Goal: Task Accomplishment & Management: Use online tool/utility

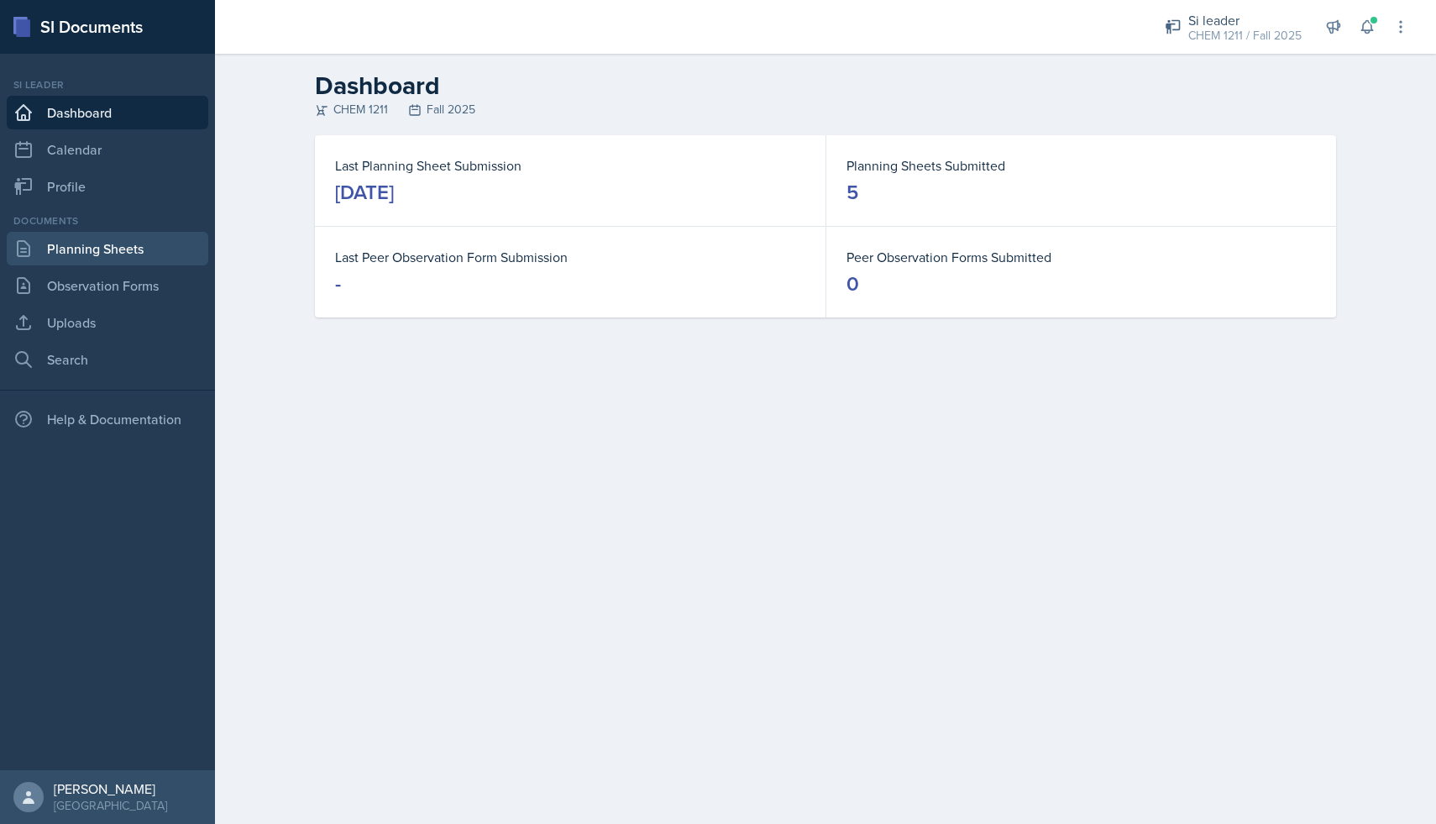
click at [116, 241] on link "Planning Sheets" at bounding box center [108, 249] width 202 height 34
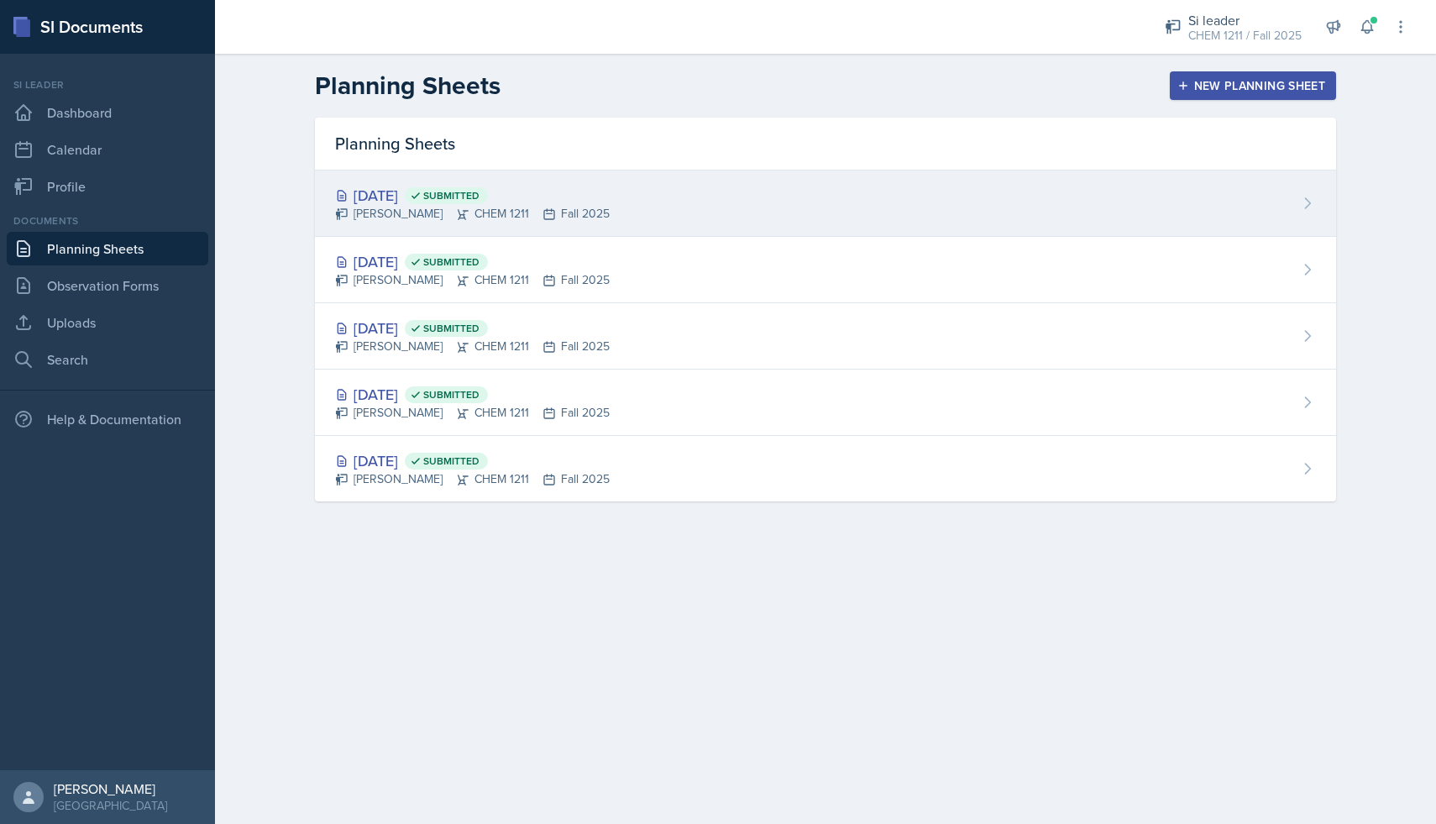
click at [471, 215] on div "[PERSON_NAME] CHEM 1211 Fall 2025" at bounding box center [472, 214] width 275 height 18
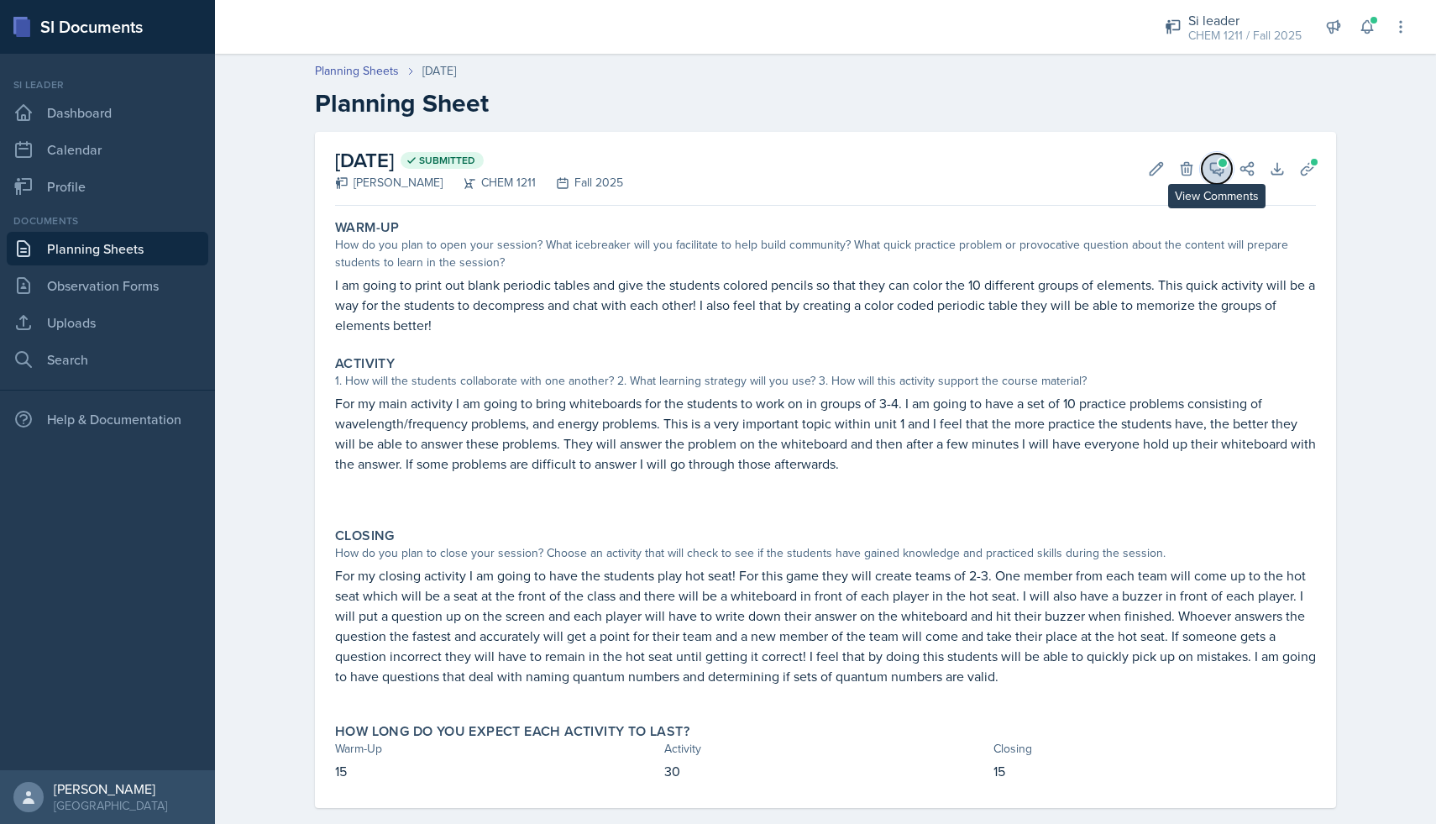
click at [1214, 170] on icon at bounding box center [1217, 168] width 17 height 17
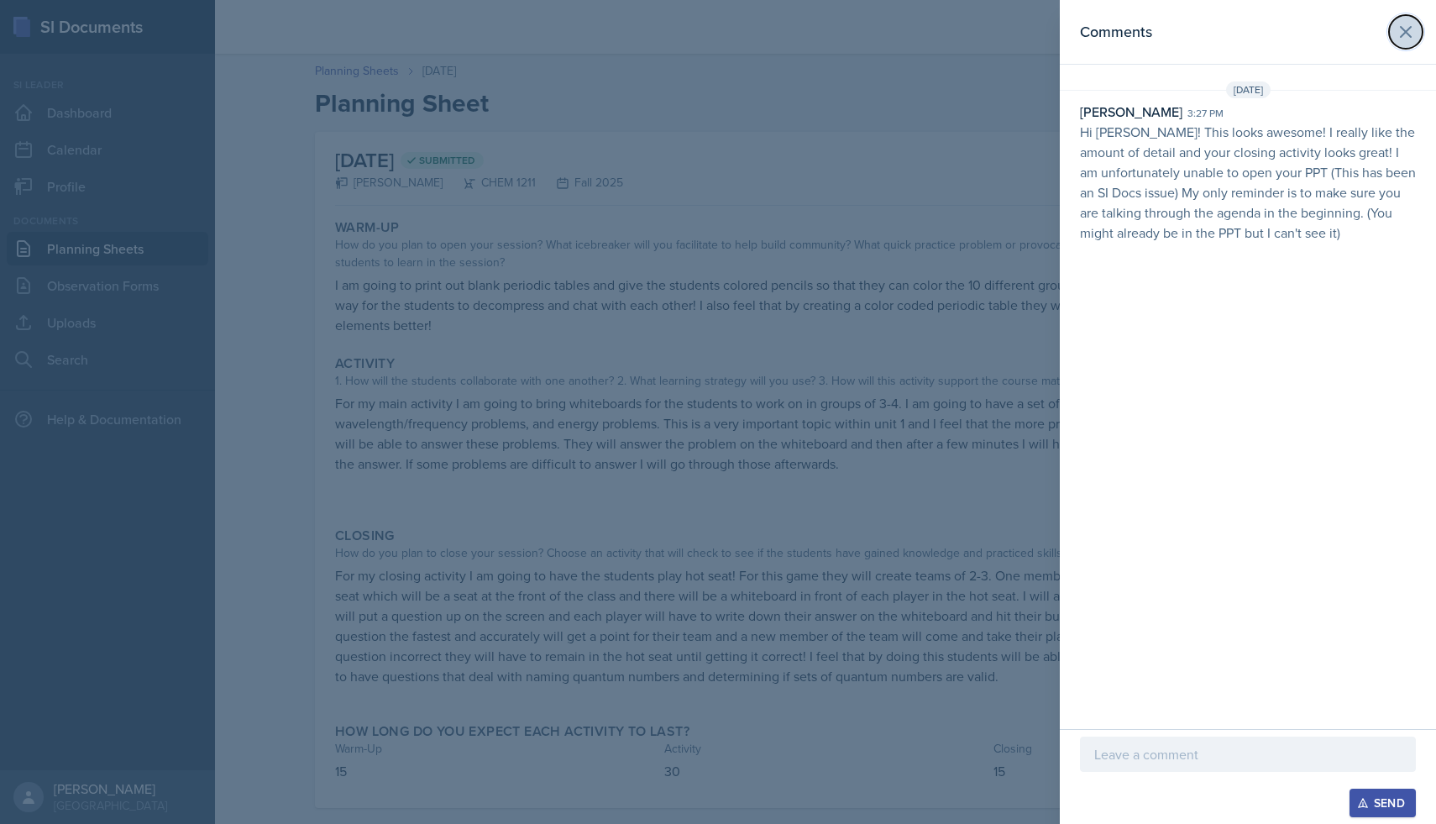
click at [1409, 39] on icon at bounding box center [1406, 32] width 20 height 20
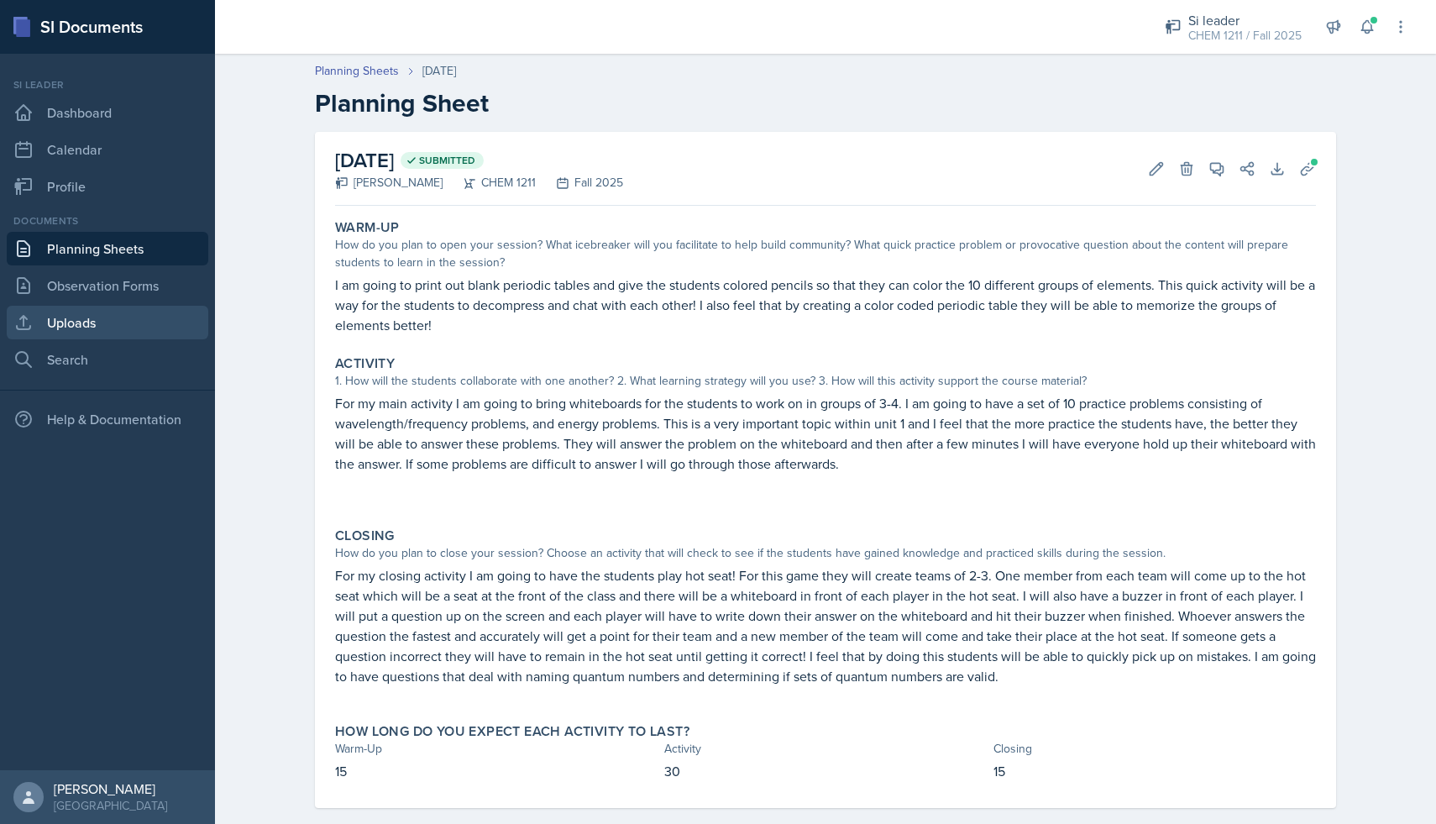
click at [102, 332] on link "Uploads" at bounding box center [108, 323] width 202 height 34
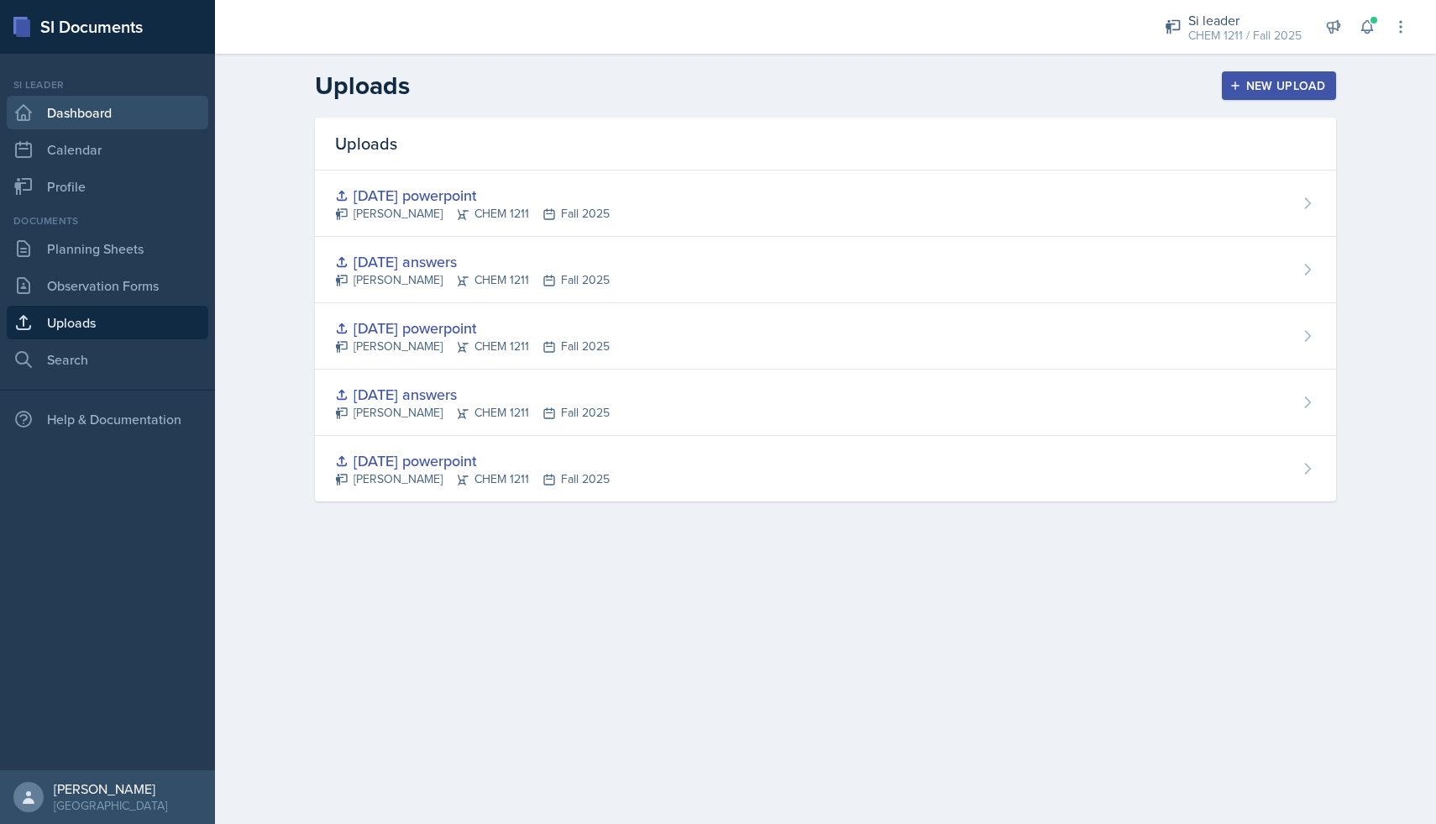
click at [126, 109] on link "Dashboard" at bounding box center [108, 113] width 202 height 34
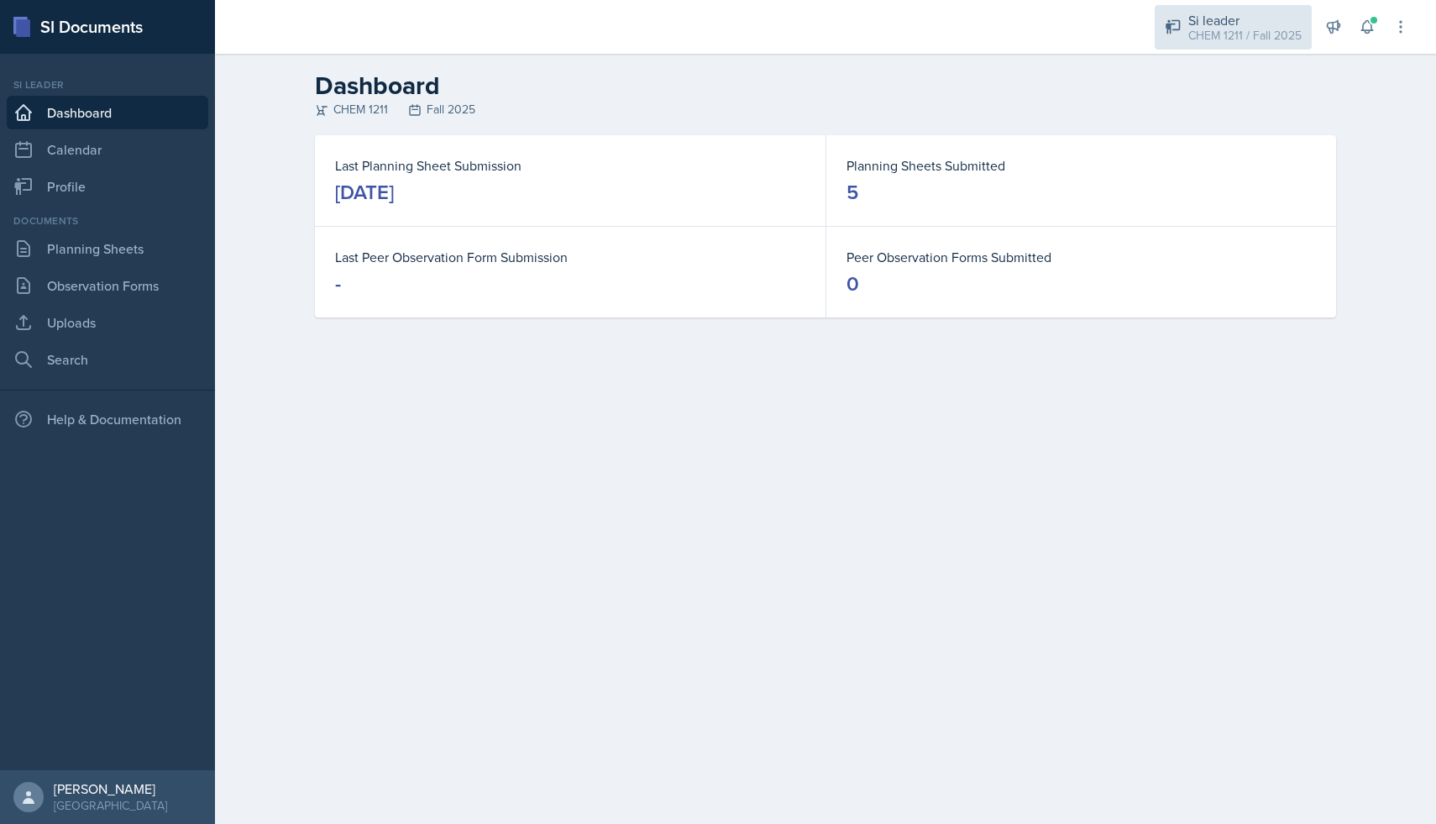
click at [1223, 30] on div "CHEM 1211 / Fall 2025" at bounding box center [1244, 36] width 113 height 18
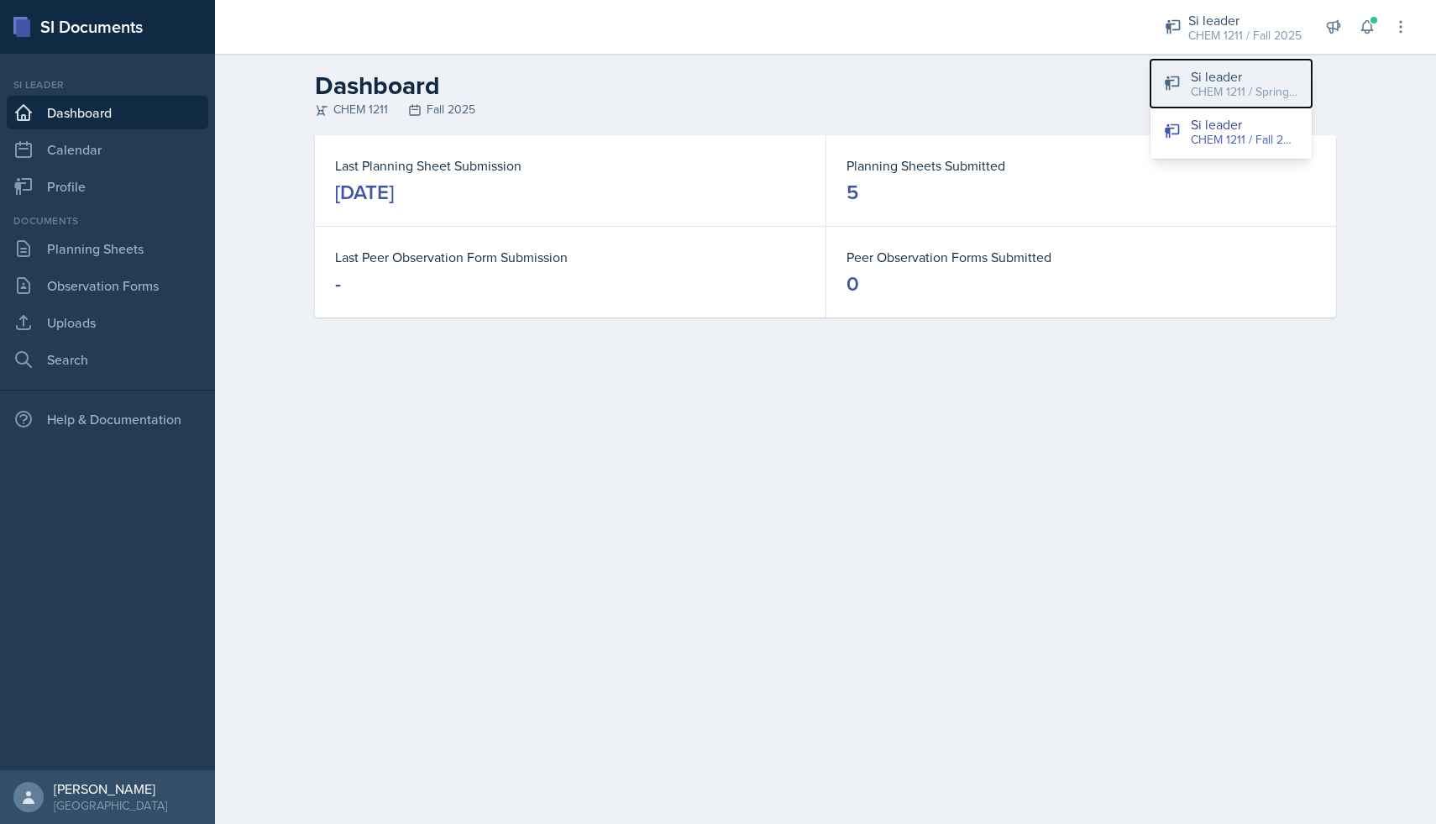
click at [1210, 89] on div "CHEM 1211 / Spring 2025" at bounding box center [1245, 92] width 108 height 18
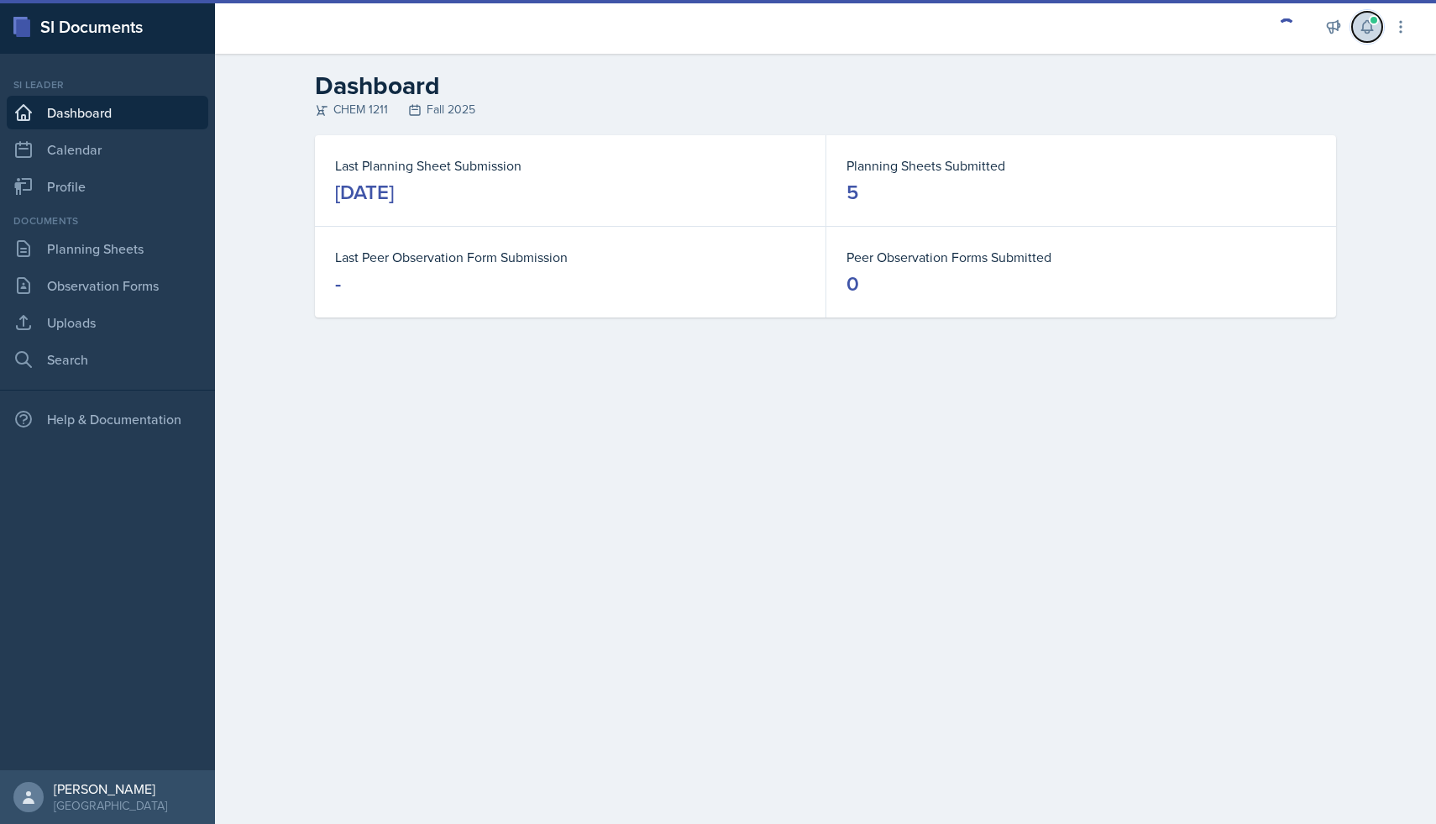
click at [1371, 26] on icon at bounding box center [1366, 27] width 11 height 13
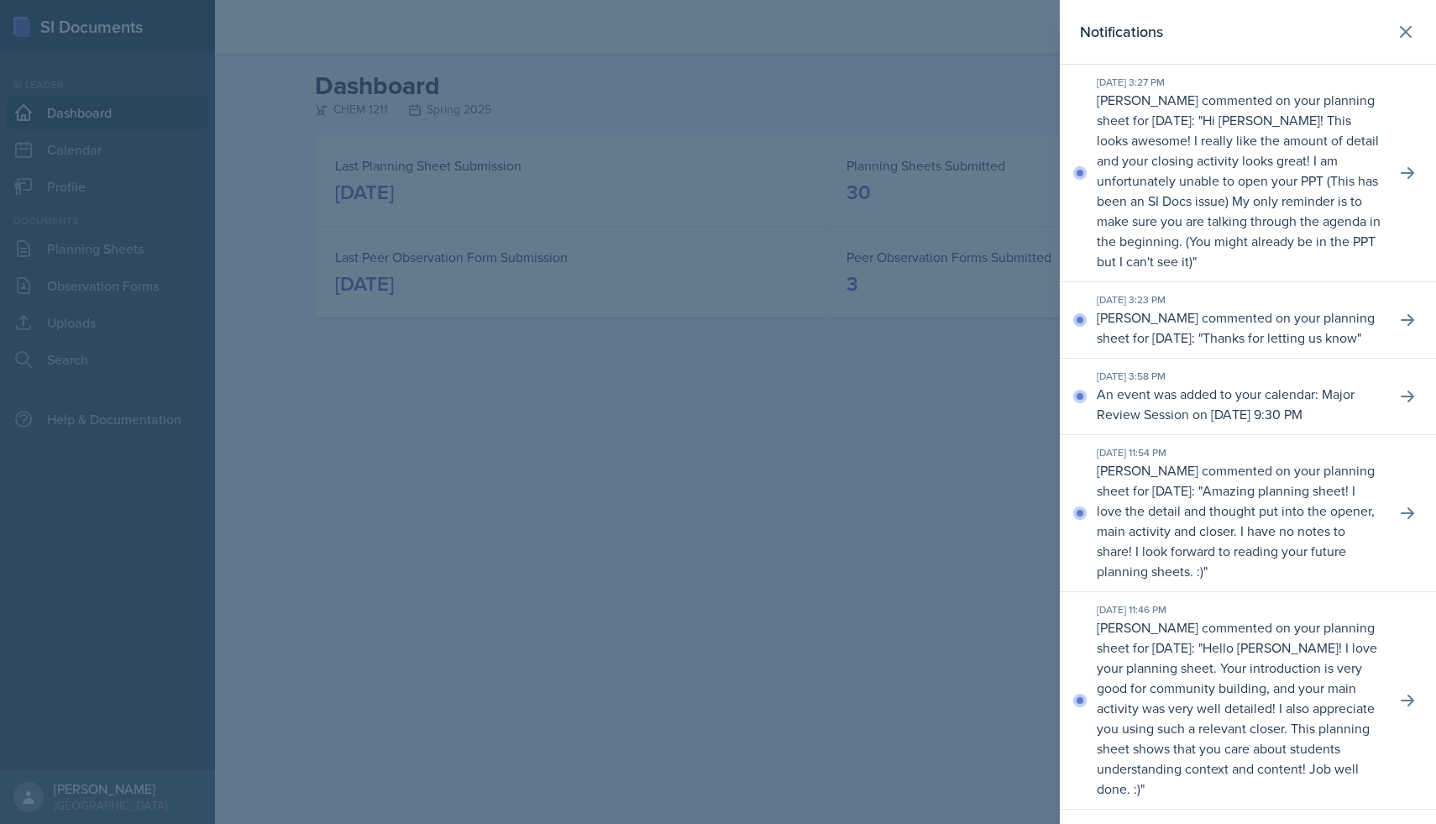
click at [1427, 27] on header "Notifications" at bounding box center [1248, 32] width 376 height 65
click at [1397, 29] on icon at bounding box center [1406, 32] width 20 height 20
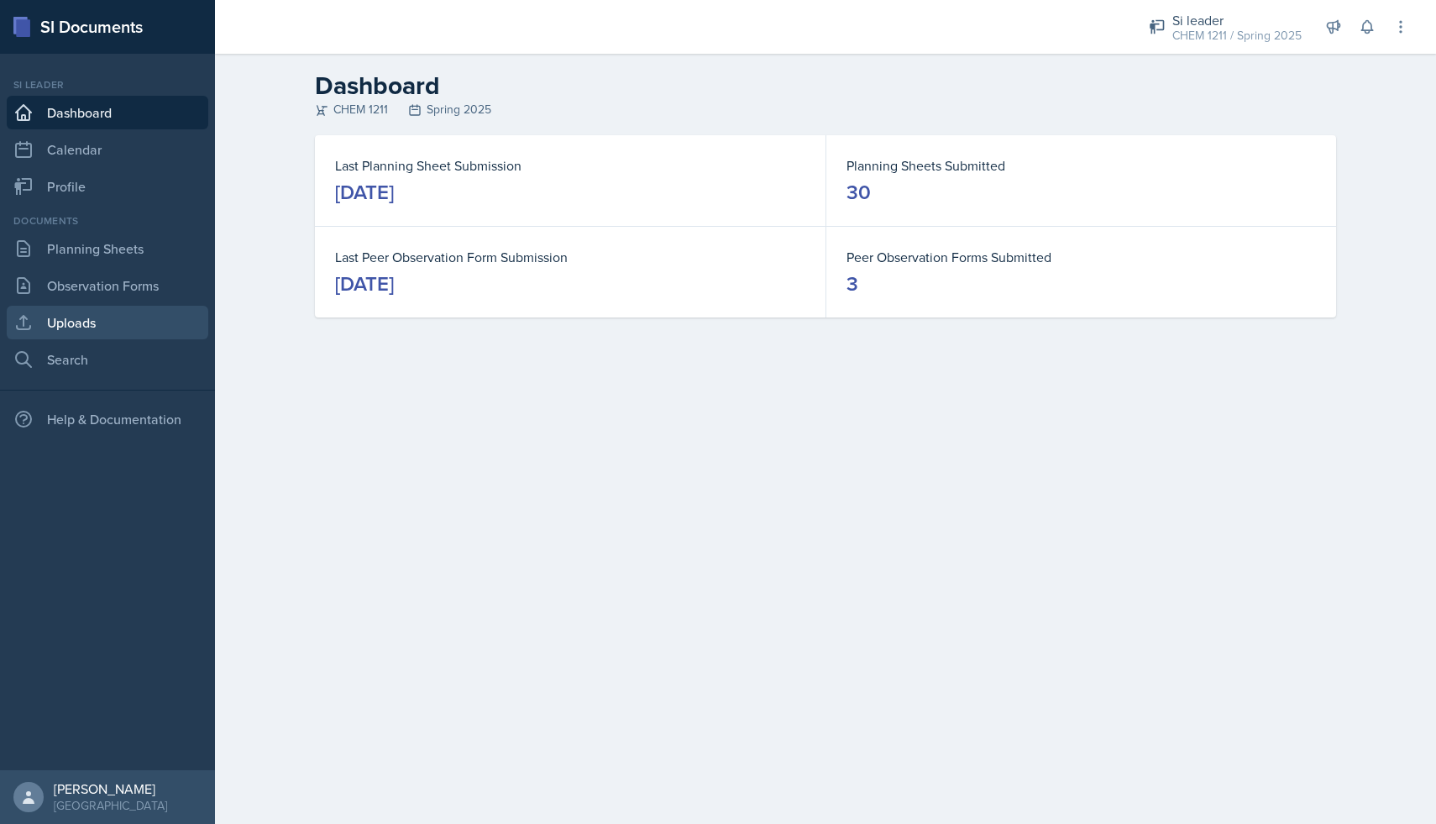
click at [91, 308] on link "Uploads" at bounding box center [108, 323] width 202 height 34
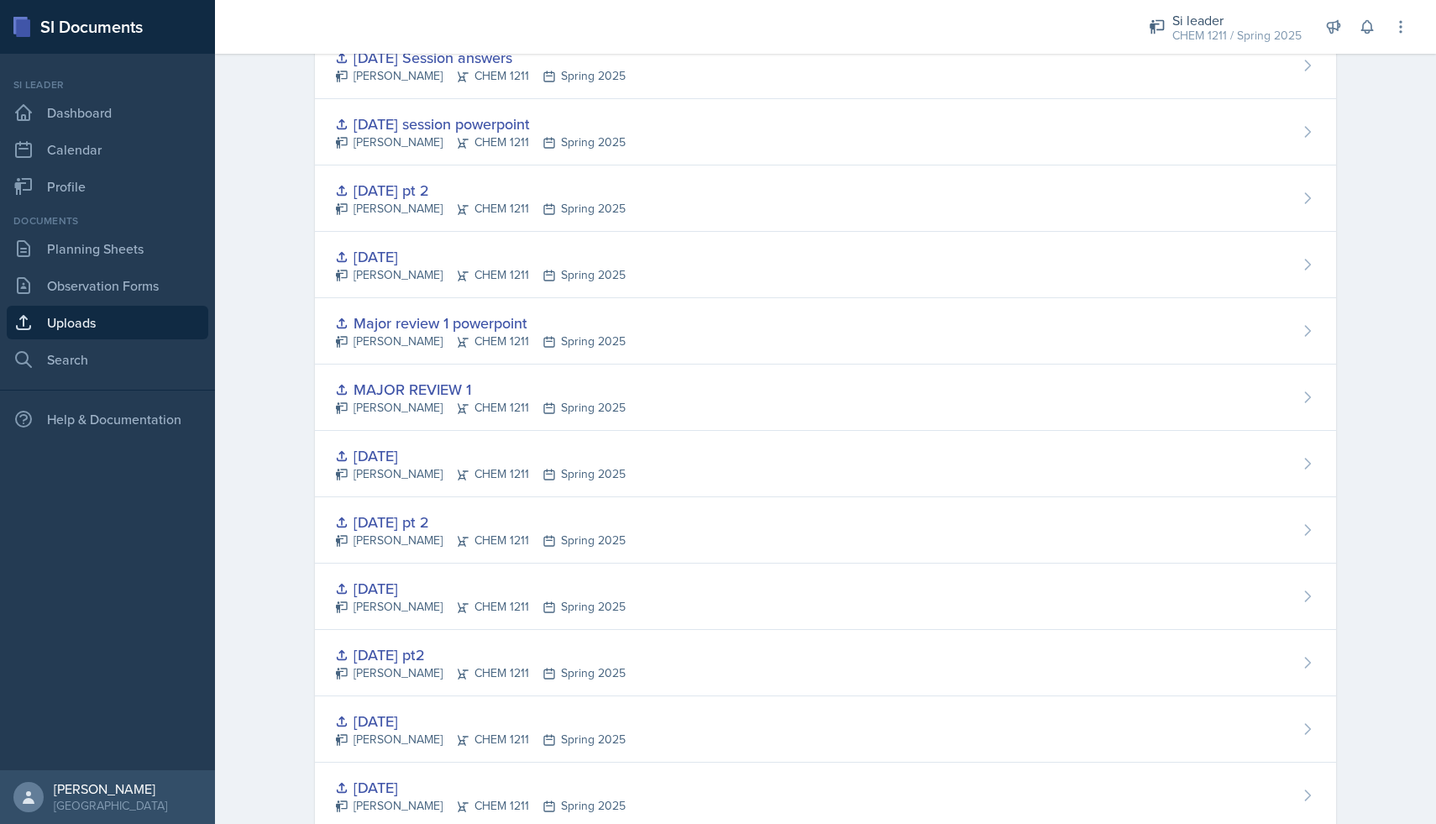
scroll to position [1708, 0]
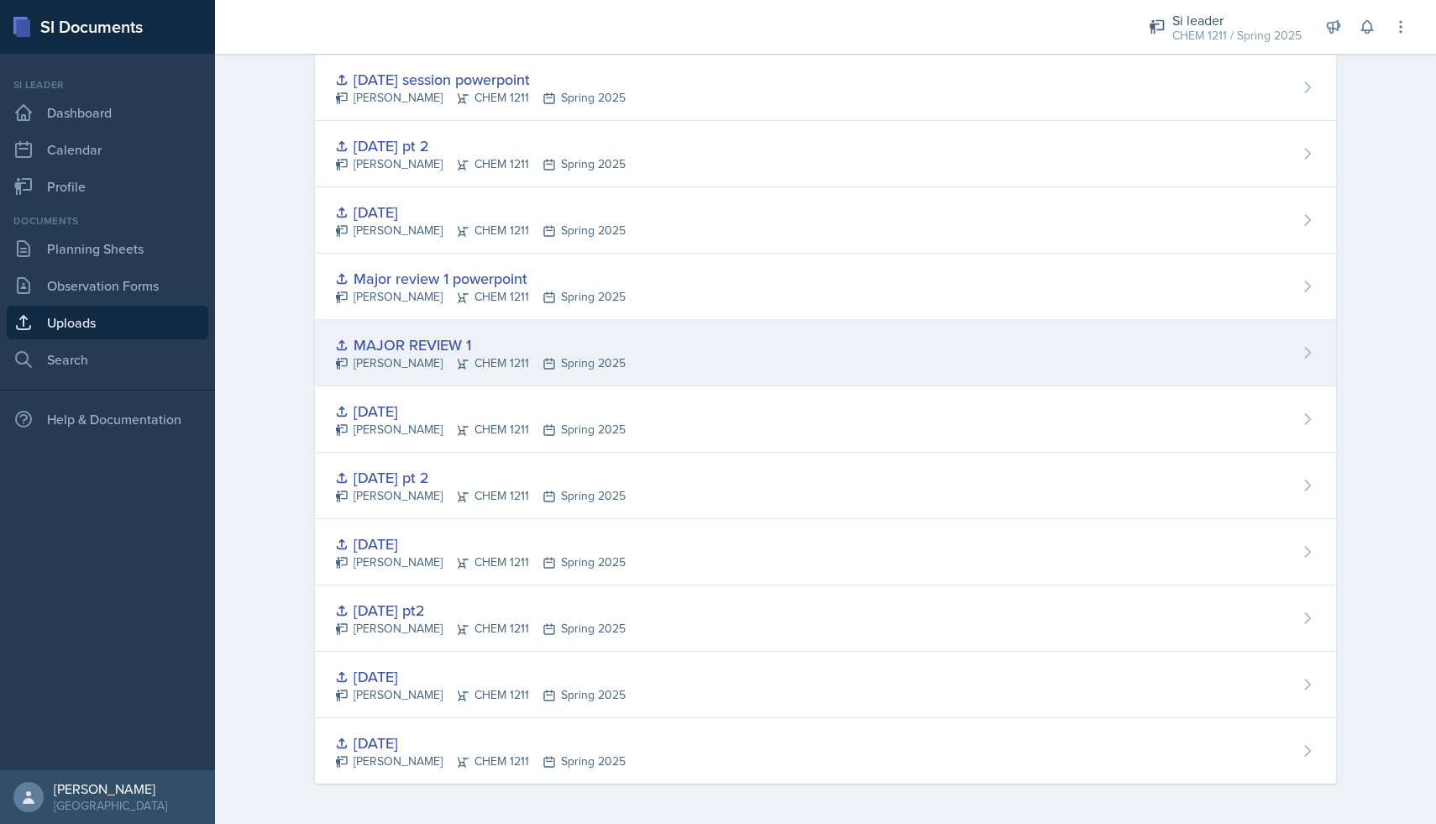
click at [523, 335] on div "MAJOR REVIEW 1" at bounding box center [480, 344] width 291 height 23
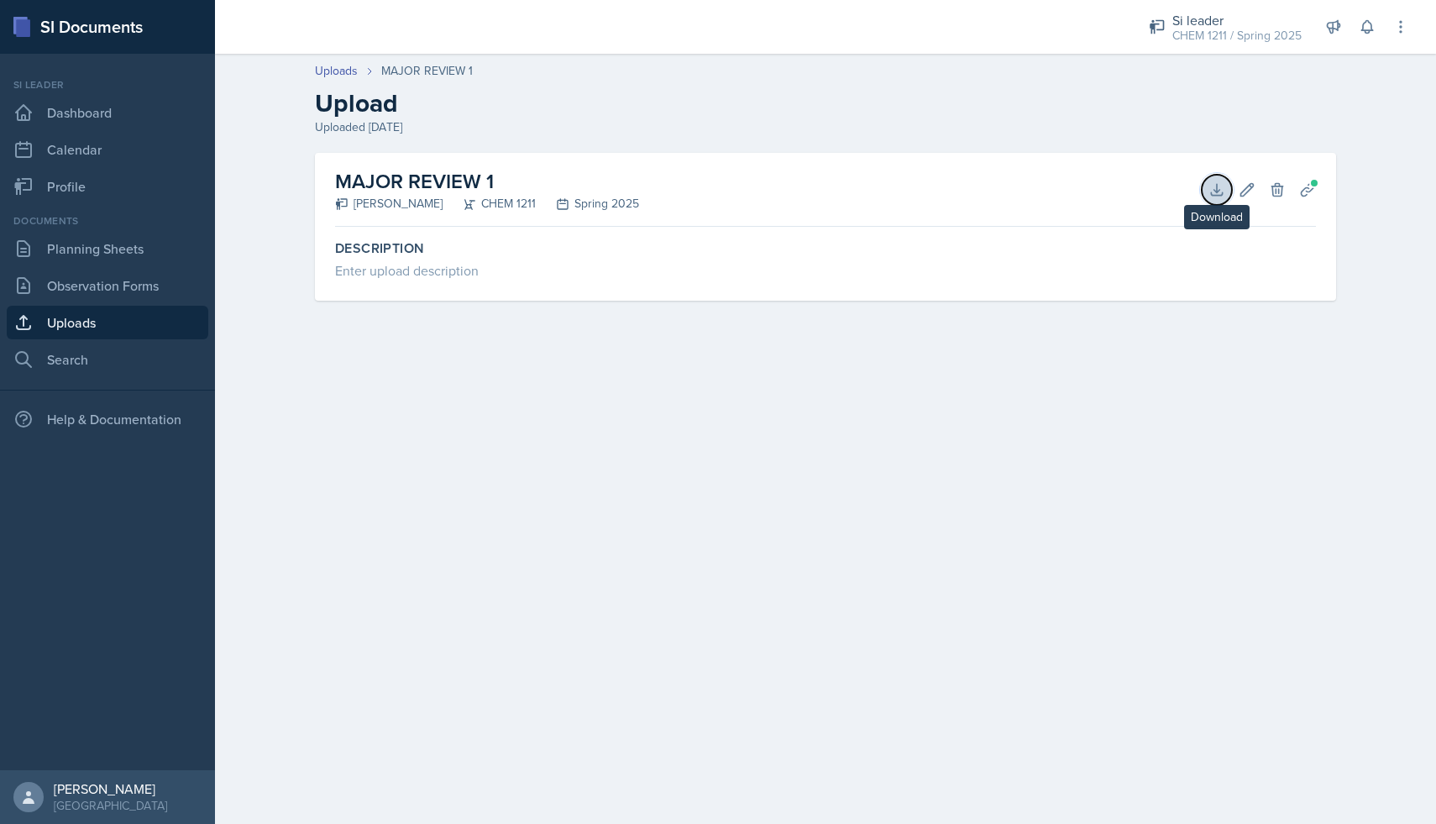
click at [1213, 192] on icon at bounding box center [1217, 189] width 17 height 17
click at [126, 245] on link "Planning Sheets" at bounding box center [108, 249] width 202 height 34
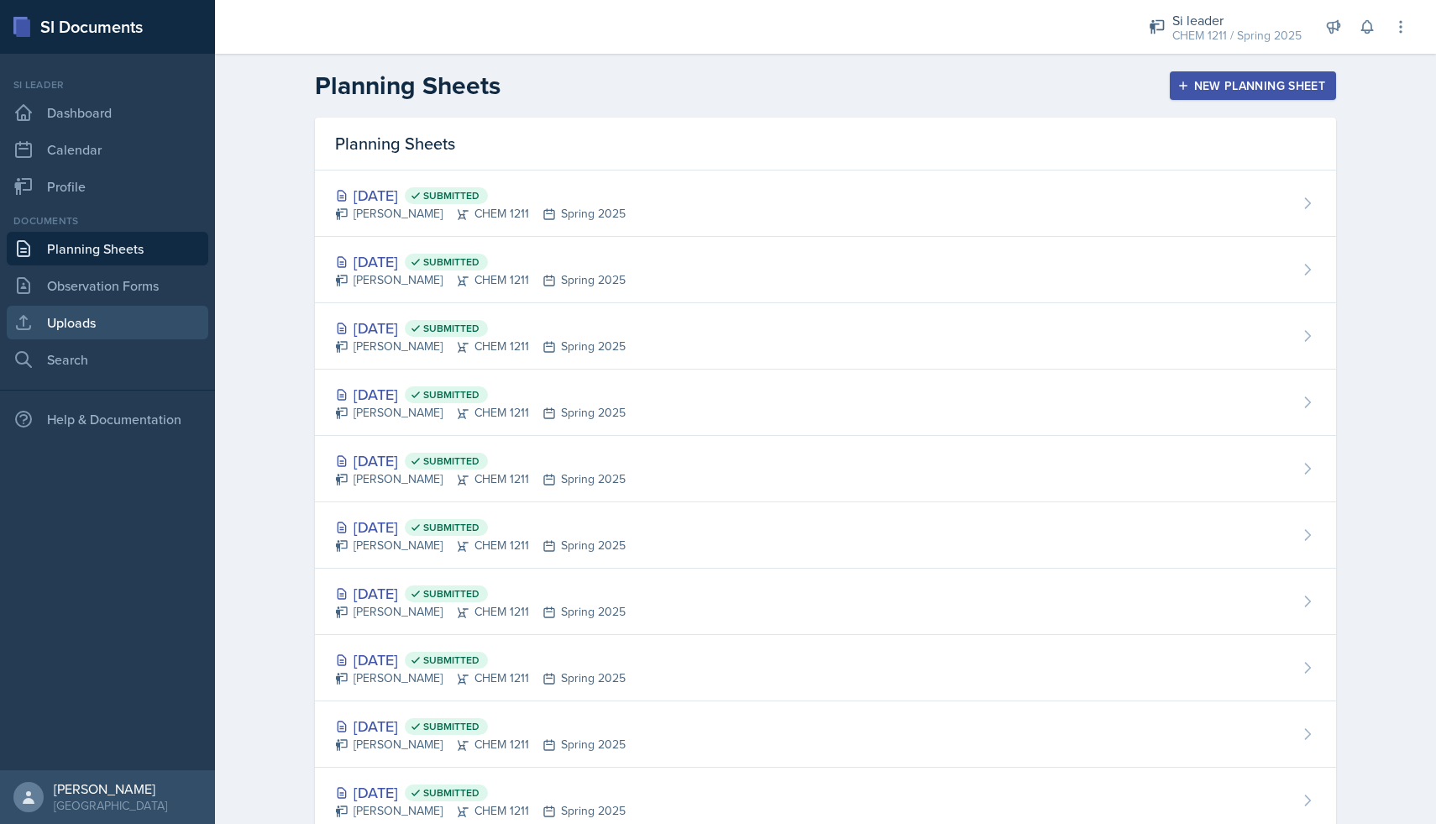
click at [118, 317] on link "Uploads" at bounding box center [108, 323] width 202 height 34
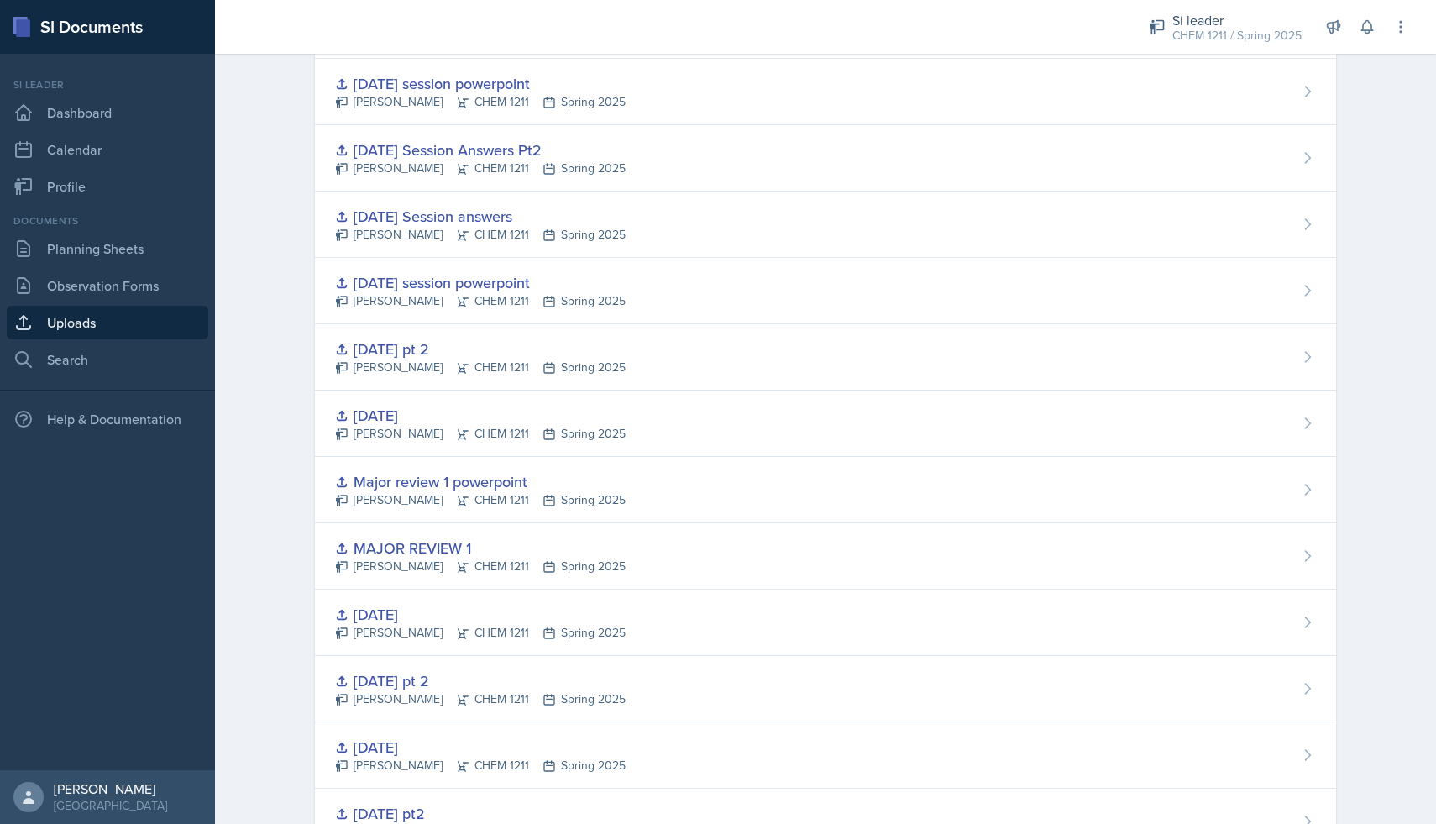
scroll to position [1708, 0]
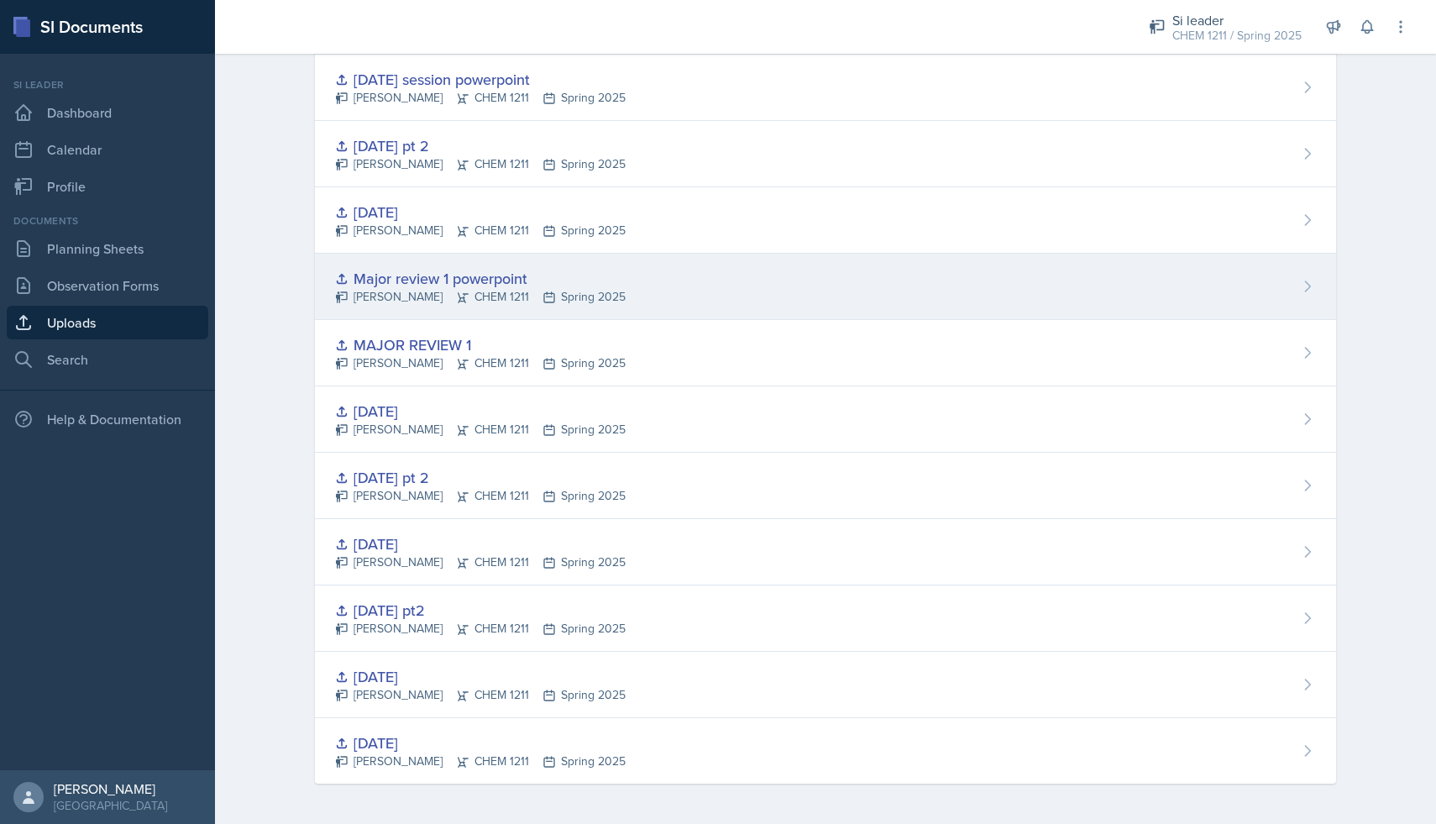
click at [549, 289] on div "[PERSON_NAME] CHEM 1211 Spring 2025" at bounding box center [480, 297] width 291 height 18
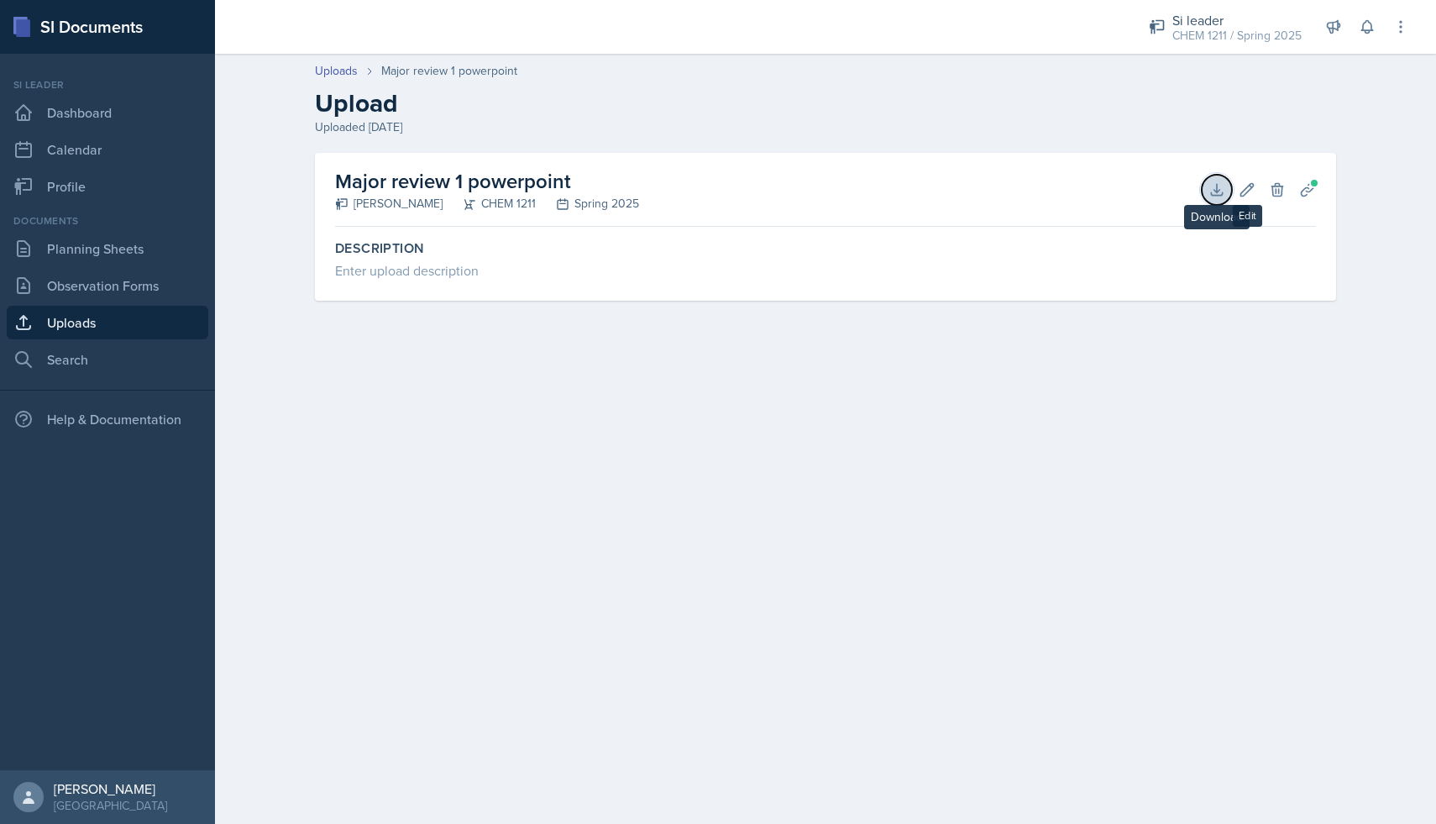
click at [1221, 185] on icon at bounding box center [1217, 189] width 17 height 17
click at [1219, 193] on icon at bounding box center [1217, 189] width 17 height 17
click at [144, 276] on link "Observation Forms" at bounding box center [108, 286] width 202 height 34
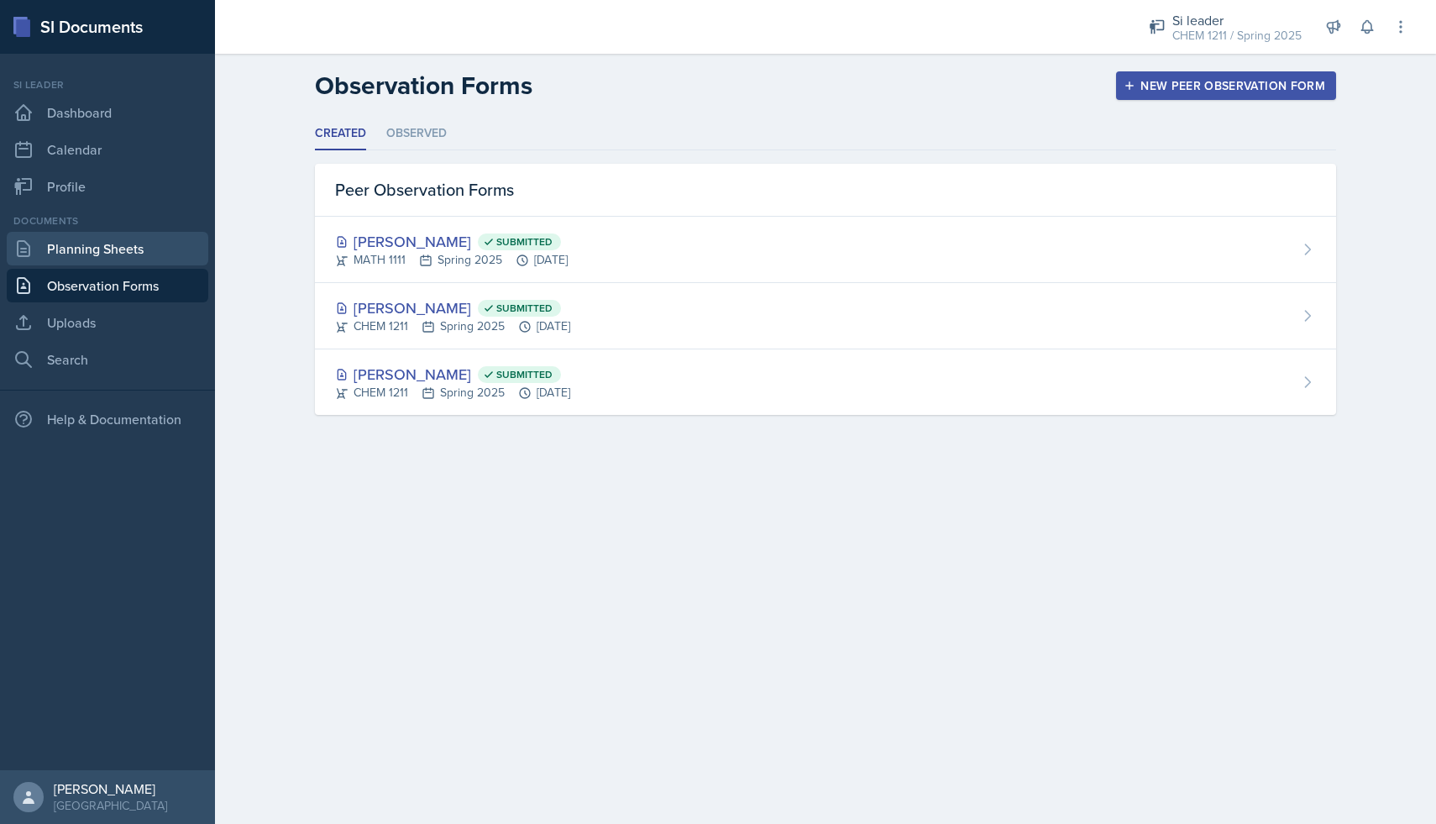
click at [143, 260] on link "Planning Sheets" at bounding box center [108, 249] width 202 height 34
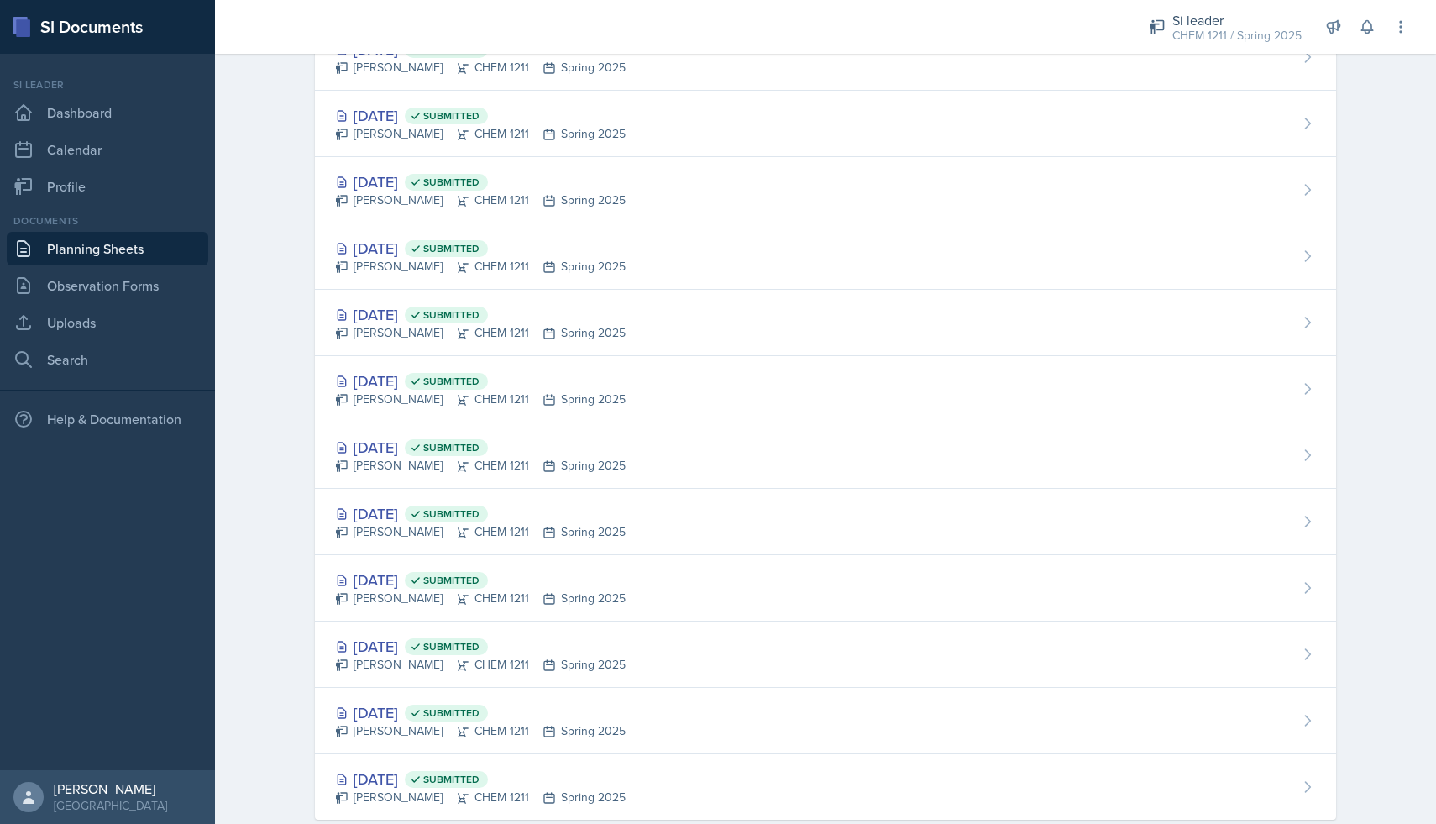
scroll to position [1377, 0]
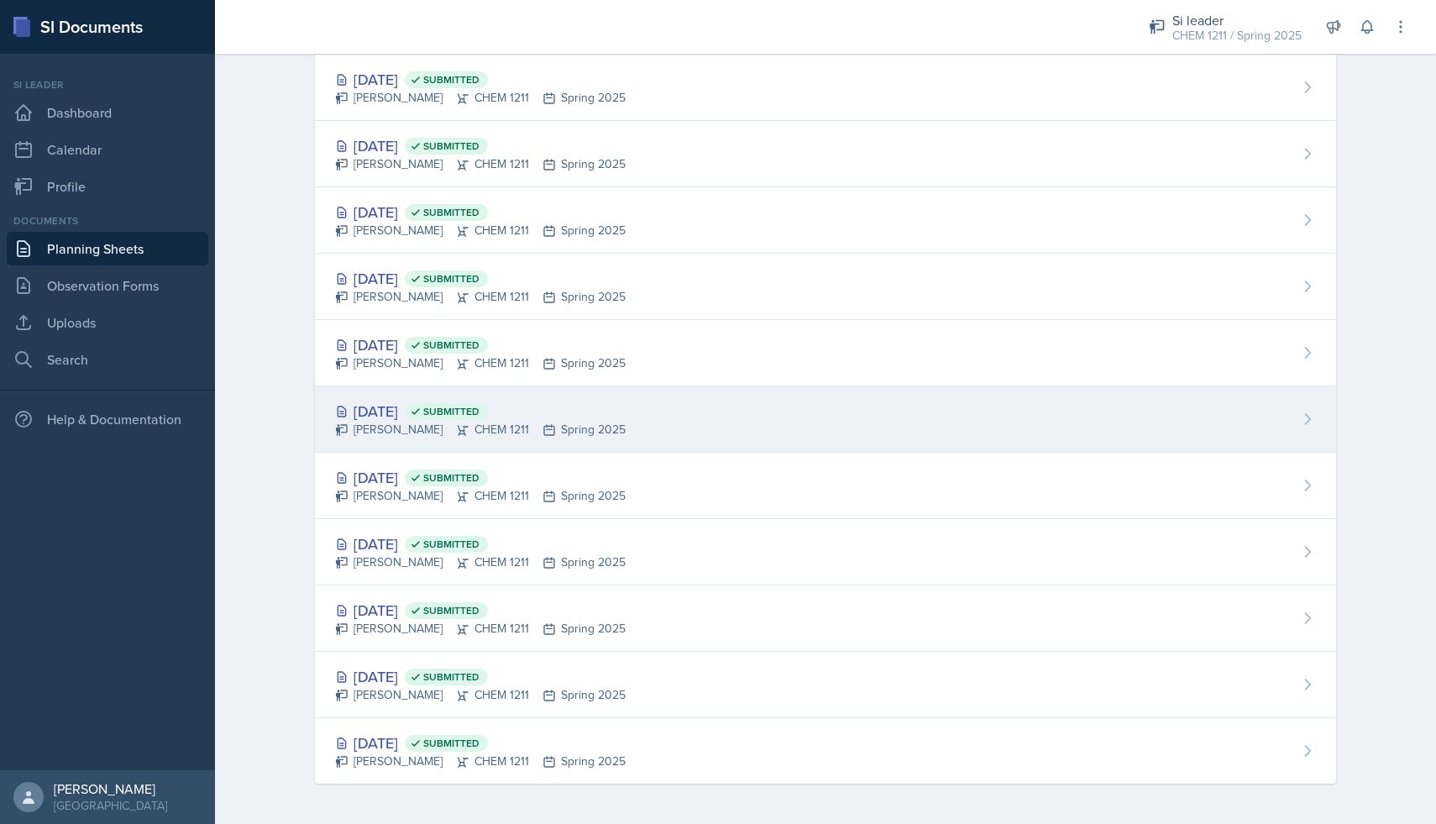
click at [431, 426] on div "[PERSON_NAME] CHEM 1211 Spring 2025" at bounding box center [480, 430] width 291 height 18
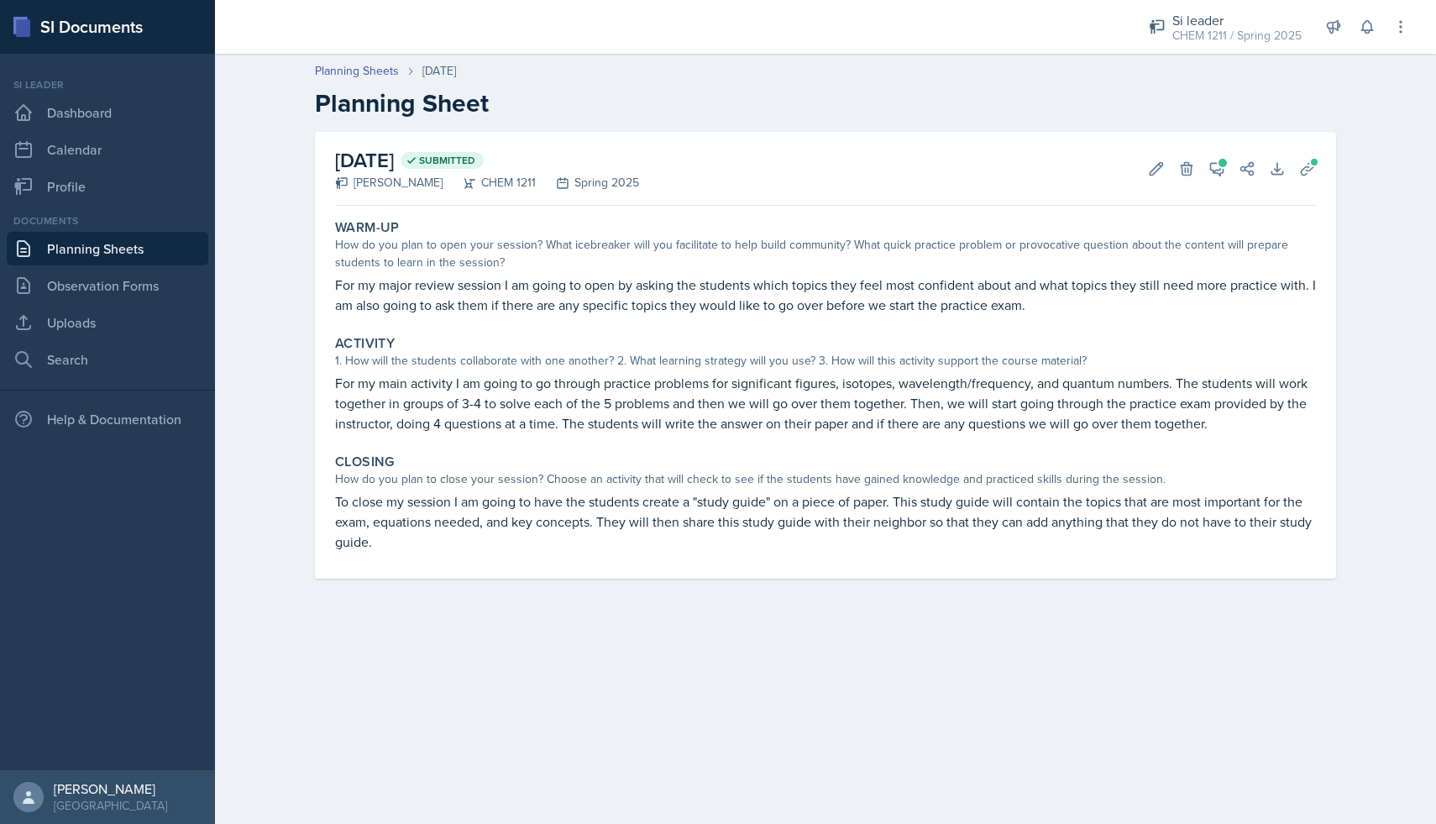
click at [100, 244] on link "Planning Sheets" at bounding box center [108, 249] width 202 height 34
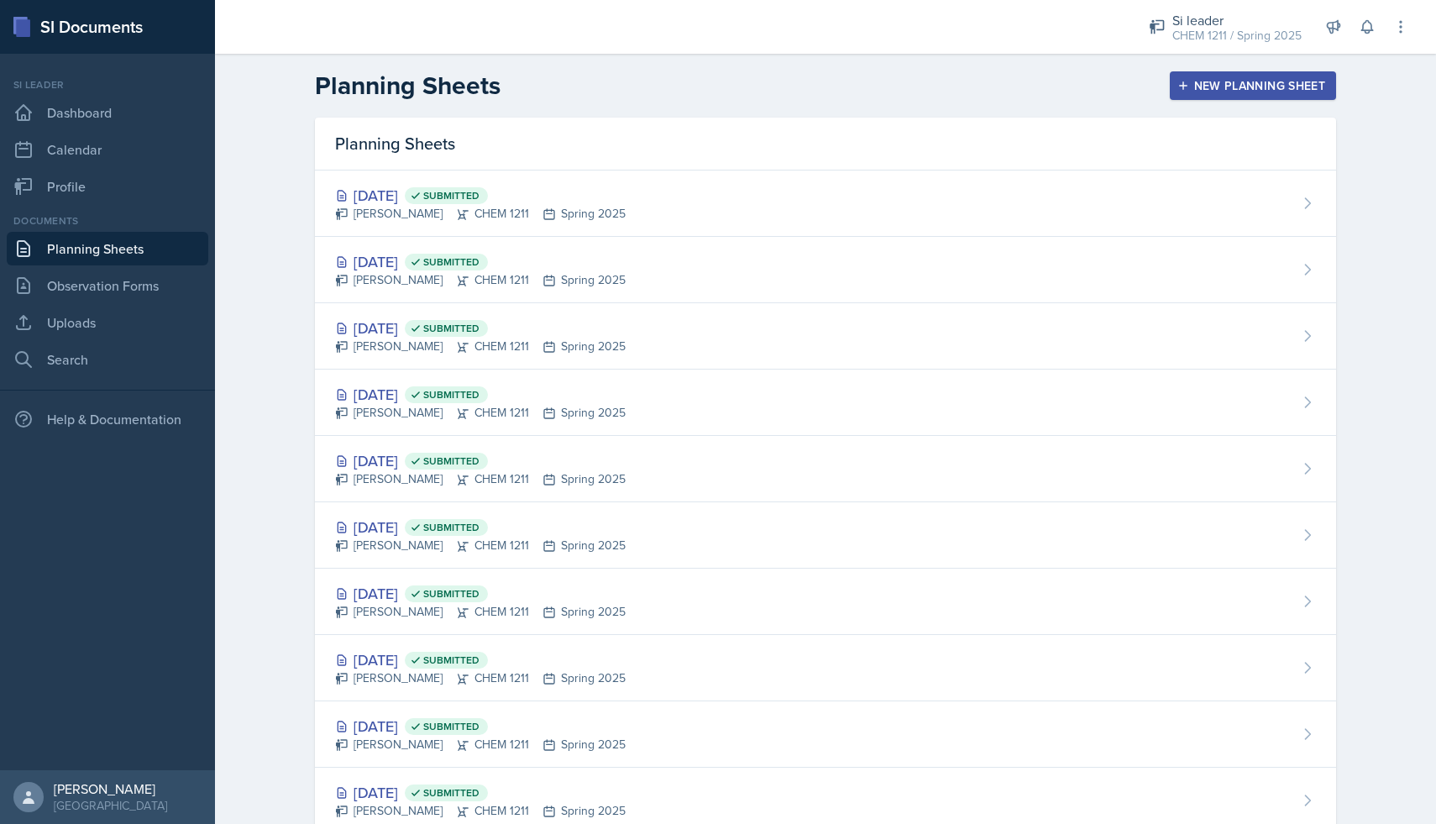
click at [123, 254] on link "Planning Sheets" at bounding box center [108, 249] width 202 height 34
click at [85, 254] on link "Planning Sheets" at bounding box center [108, 249] width 202 height 34
click at [96, 118] on link "Dashboard" at bounding box center [108, 113] width 202 height 34
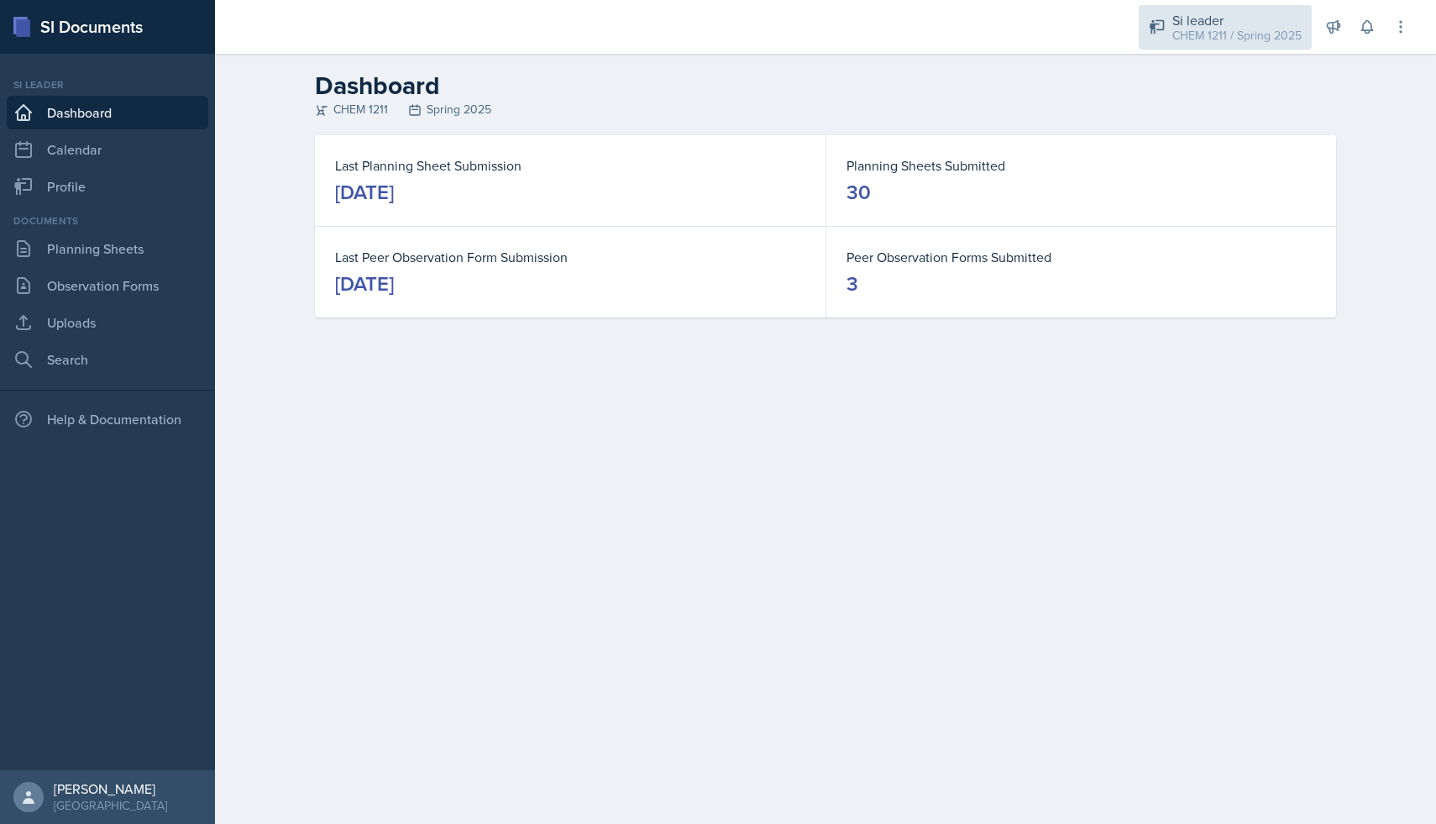
click at [1191, 36] on div "CHEM 1211 / Spring 2025" at bounding box center [1236, 36] width 129 height 18
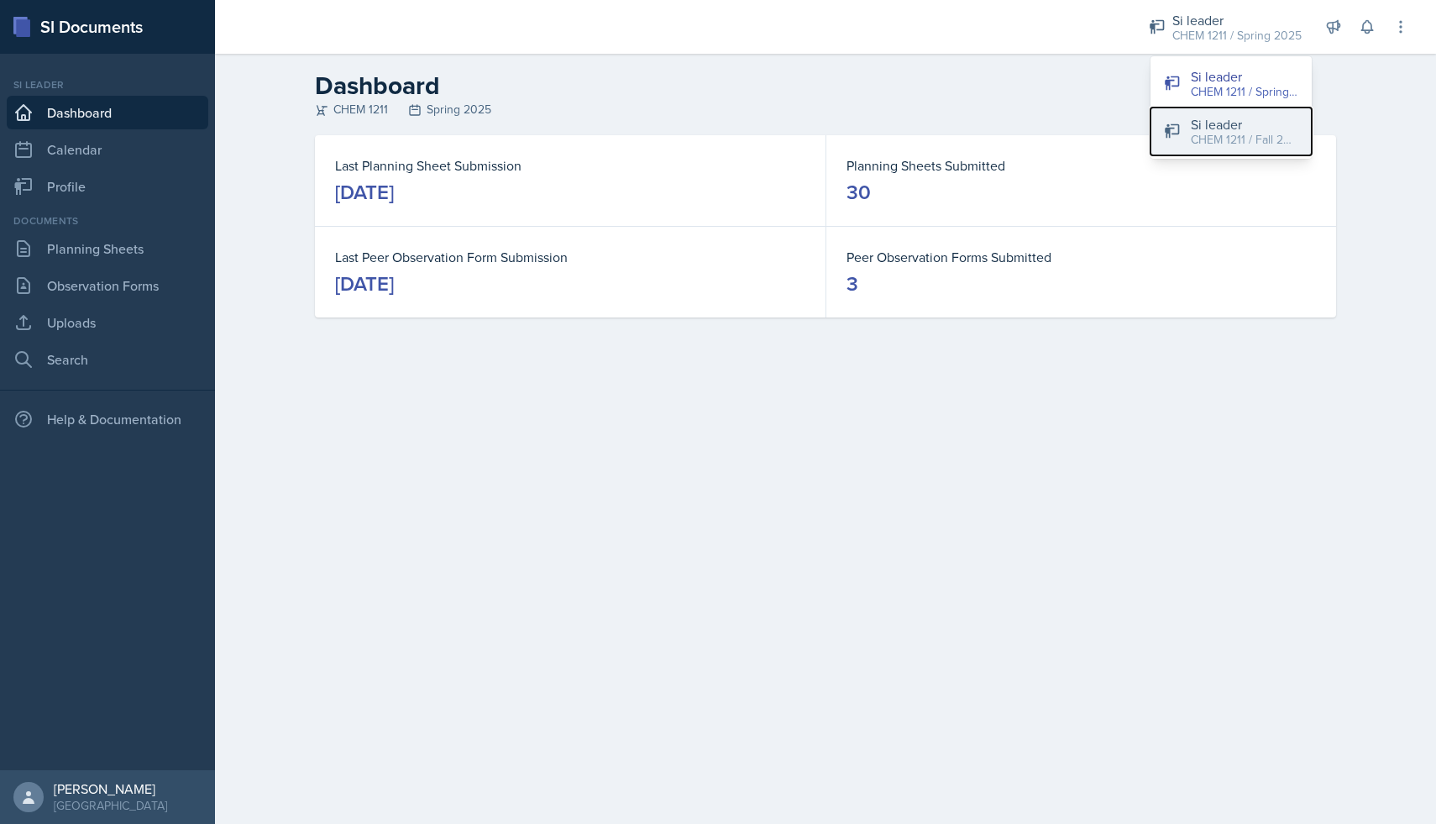
click at [1209, 131] on div "CHEM 1211 / Fall 2025" at bounding box center [1245, 140] width 108 height 18
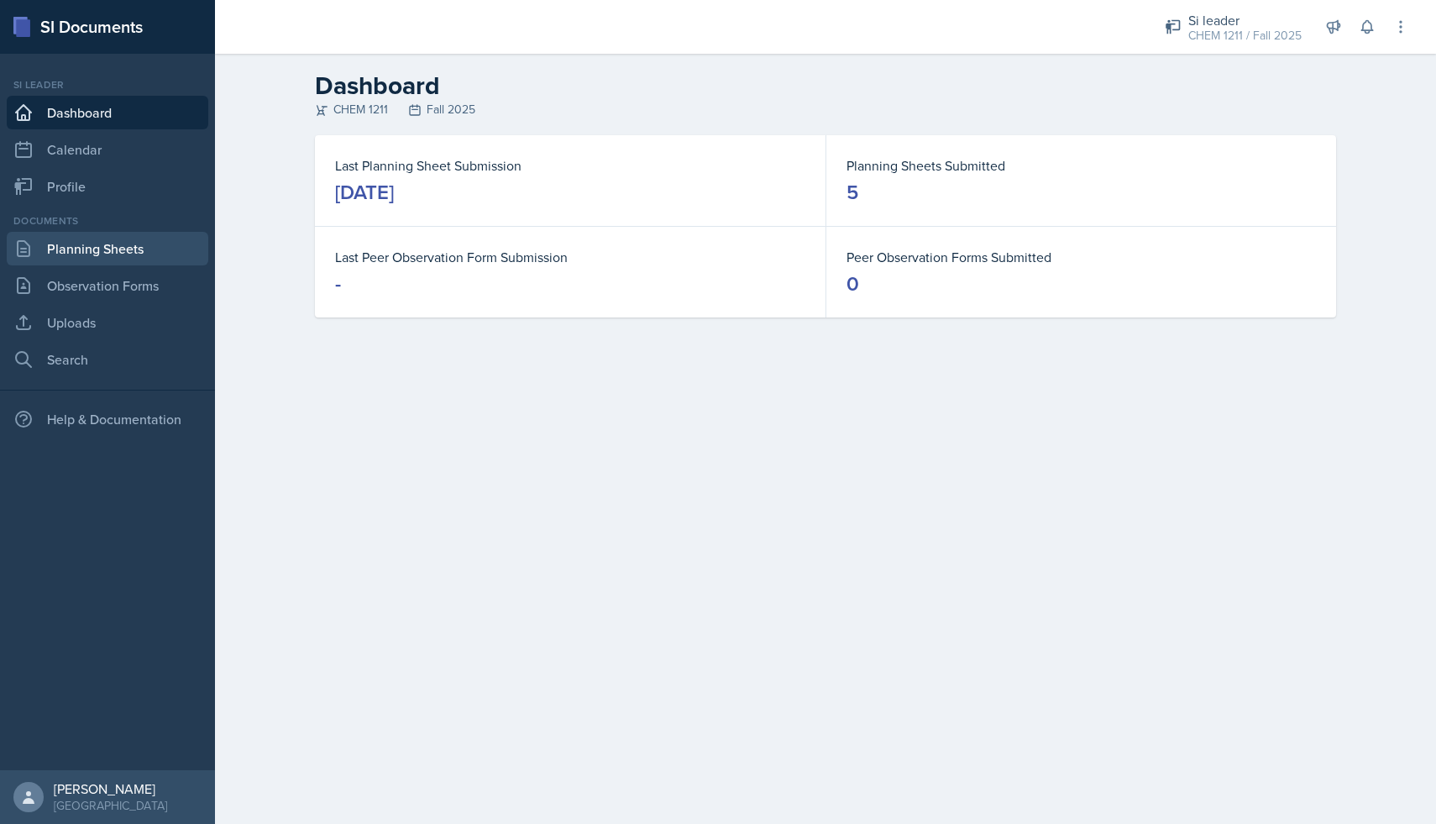
click at [92, 248] on link "Planning Sheets" at bounding box center [108, 249] width 202 height 34
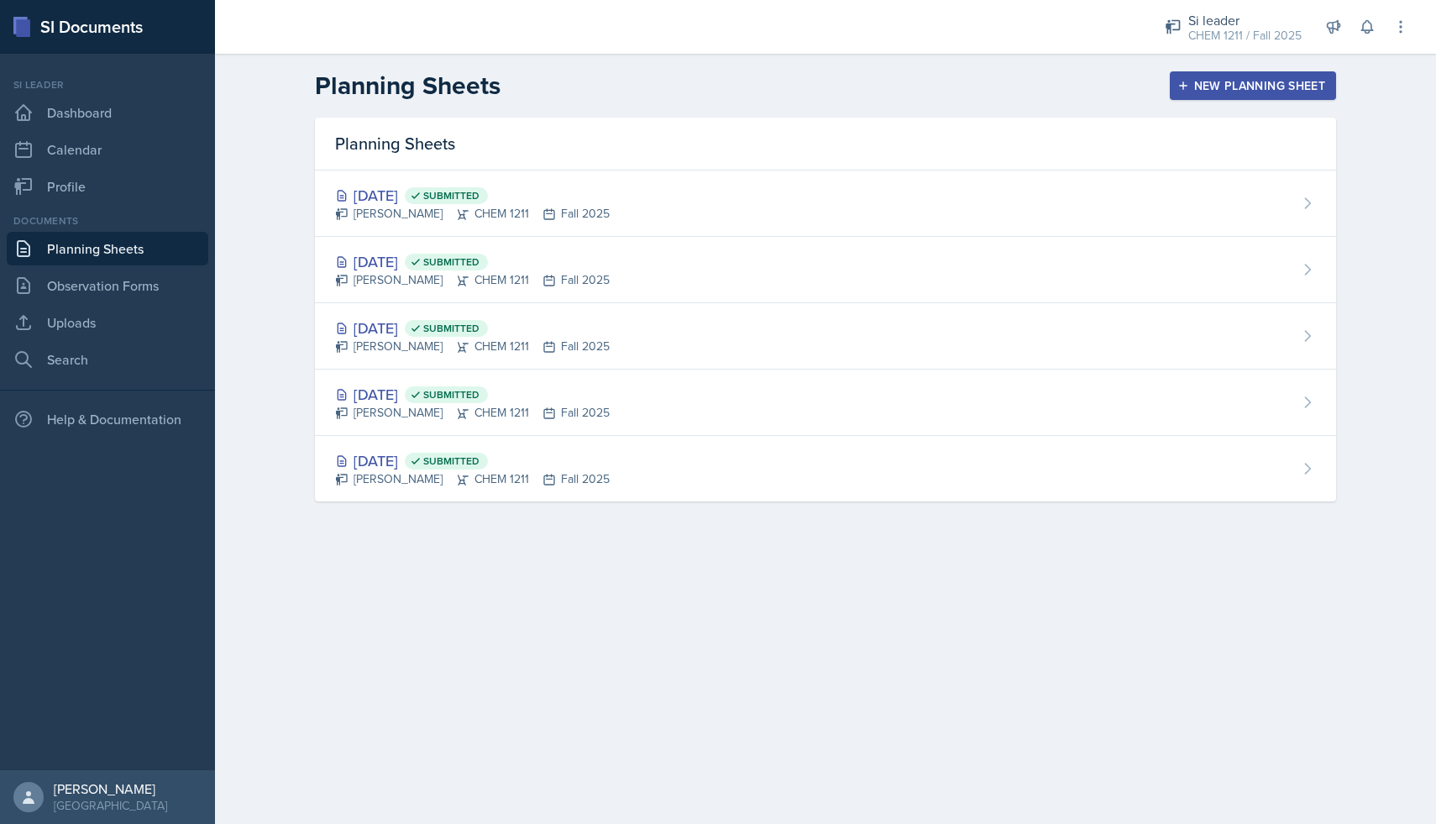
click at [1279, 85] on div "New Planning Sheet" at bounding box center [1253, 85] width 144 height 13
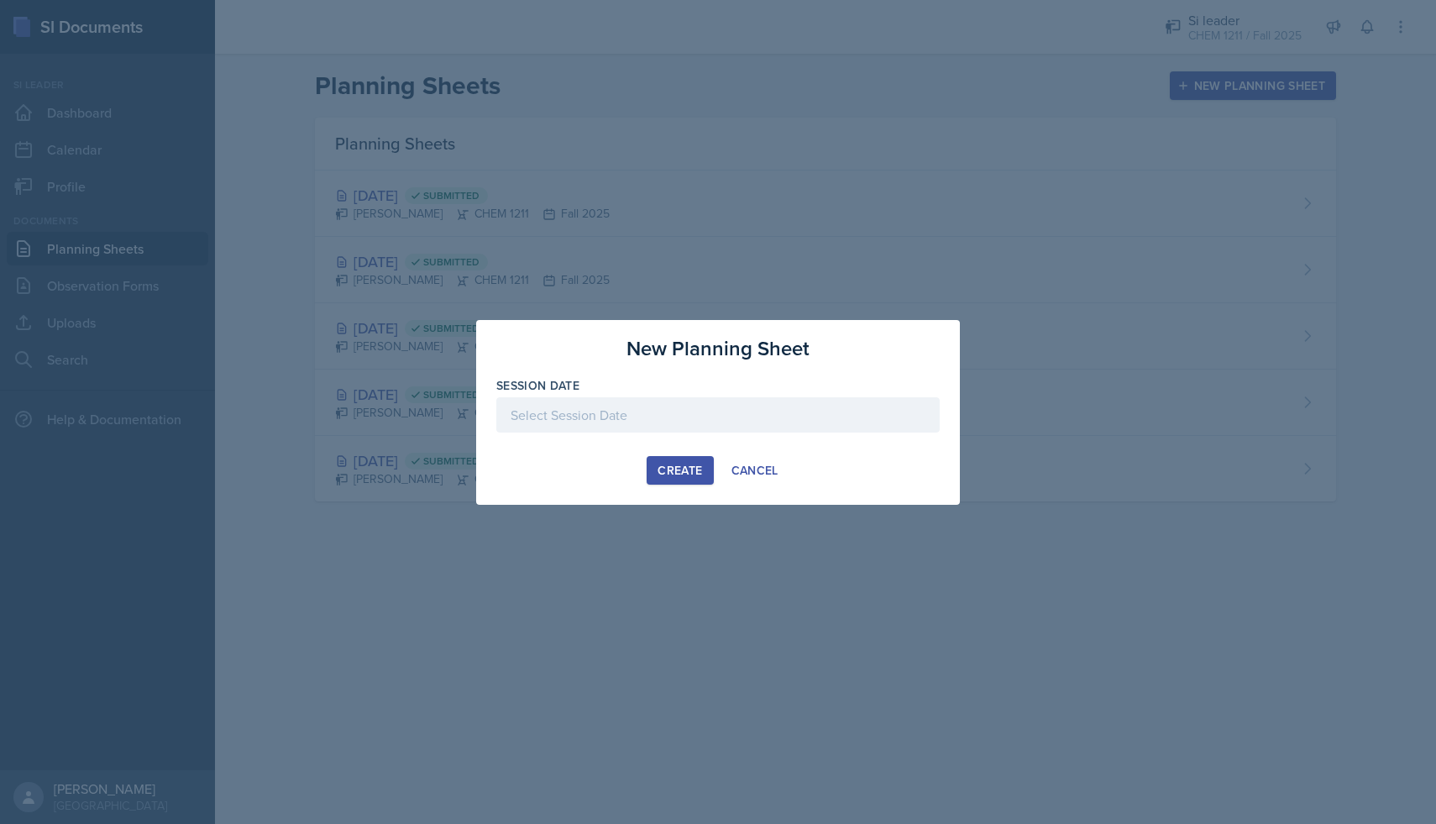
click at [779, 406] on div at bounding box center [717, 414] width 443 height 35
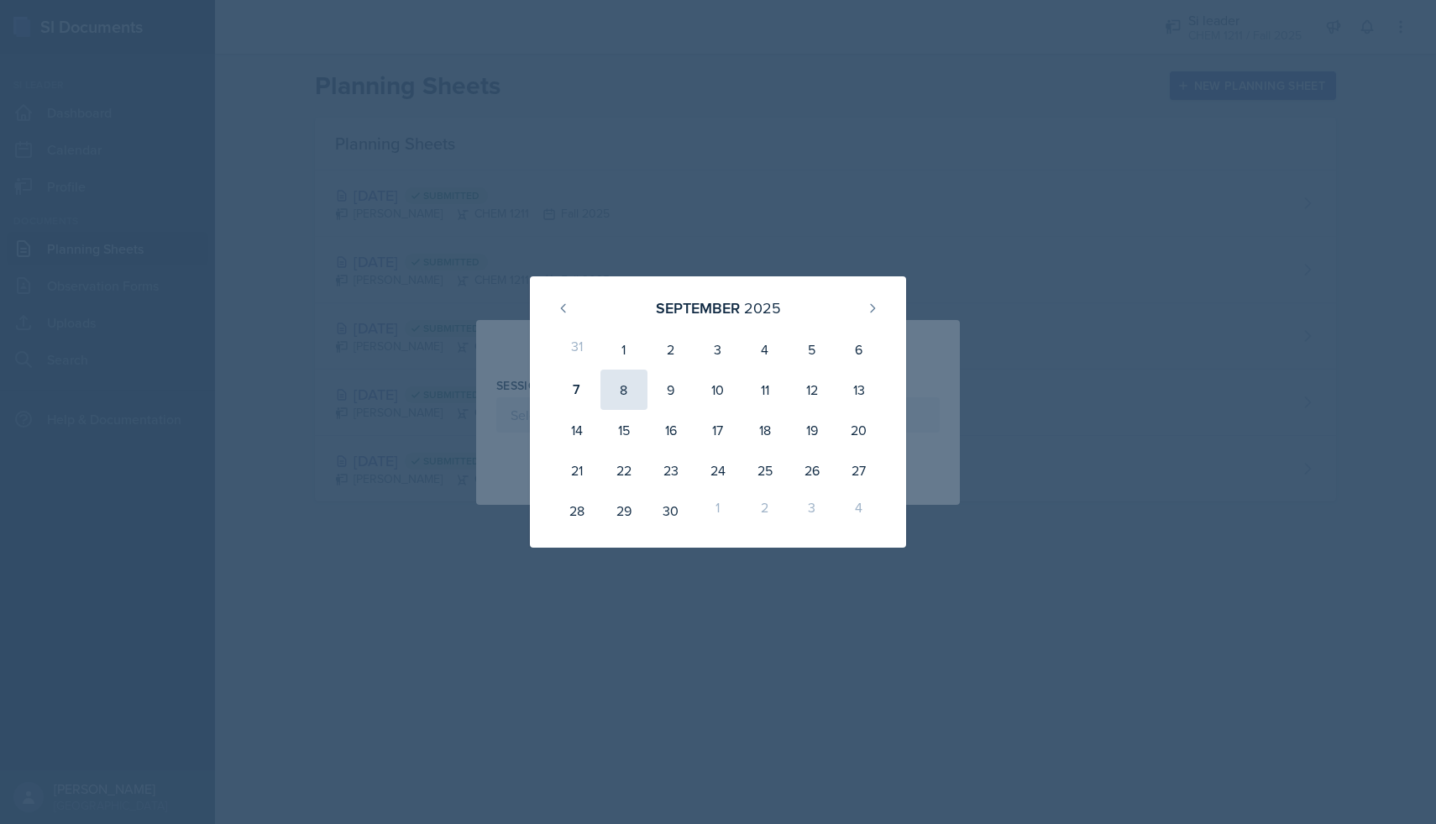
click at [612, 396] on div "8" at bounding box center [623, 390] width 47 height 40
type input "[DATE]"
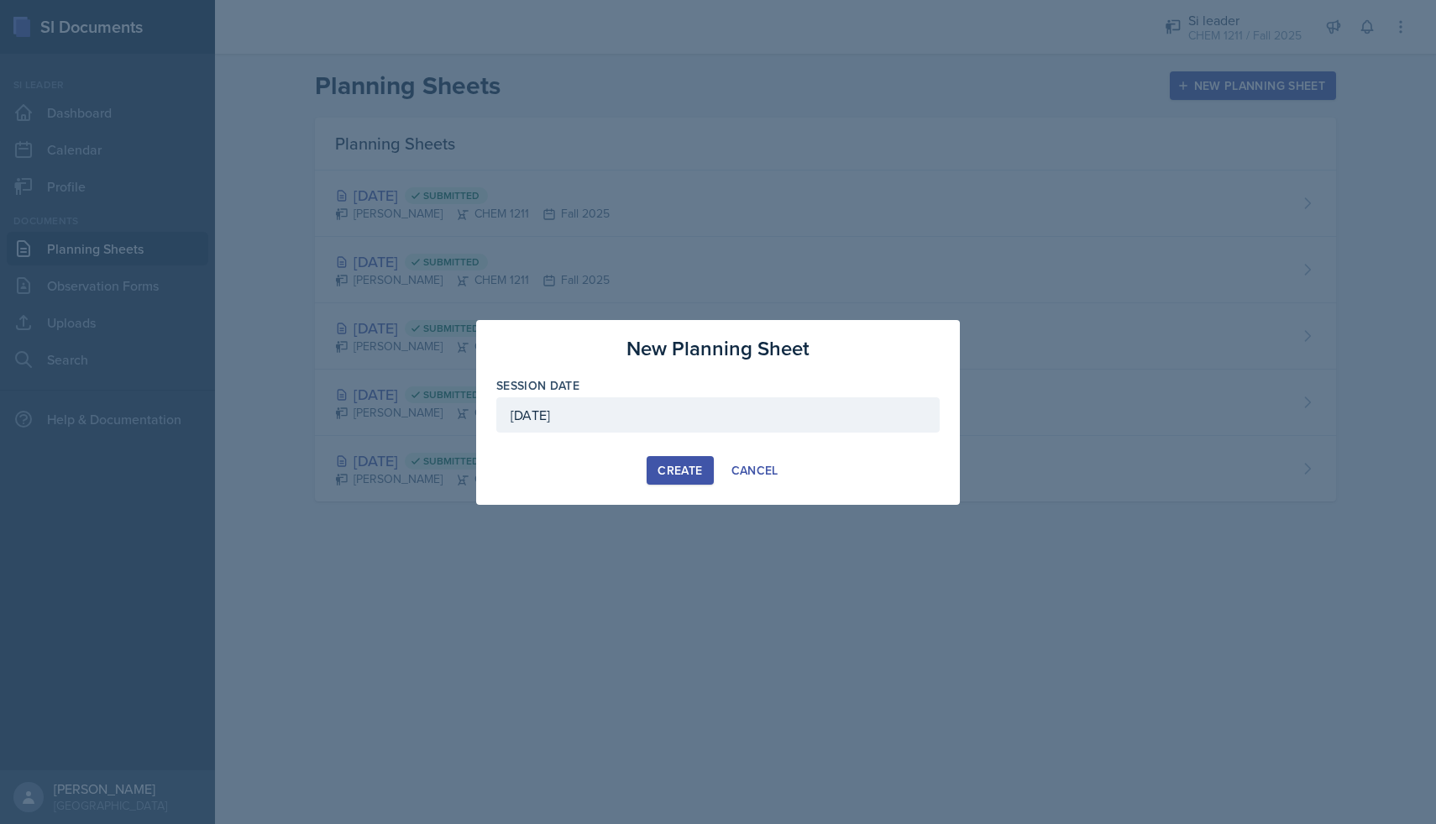
click at [684, 471] on div "Create" at bounding box center [680, 470] width 45 height 13
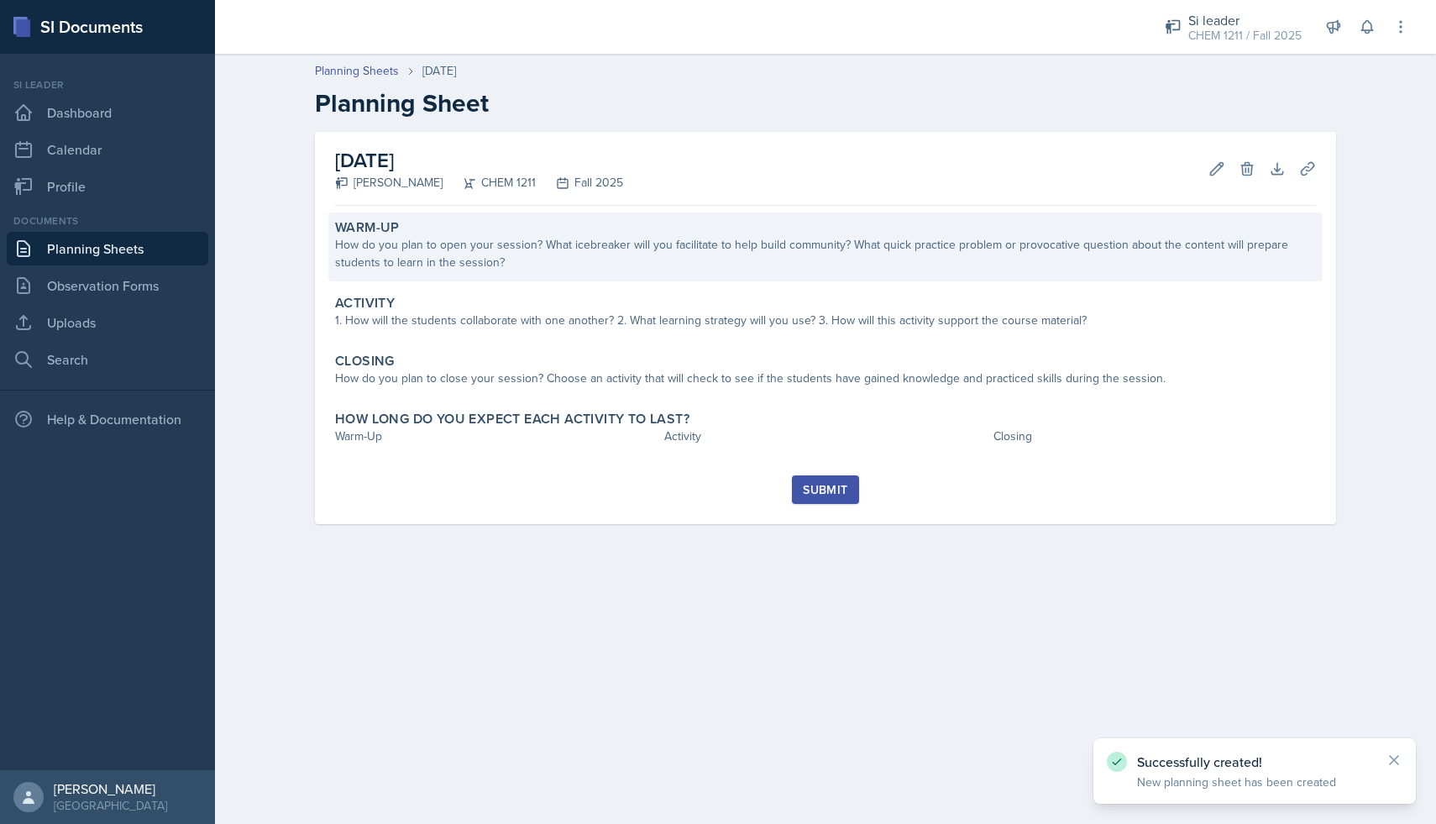
click at [558, 258] on div "How do you plan to open your session? What icebreaker will you facilitate to he…" at bounding box center [825, 253] width 981 height 35
